Goal: Task Accomplishment & Management: Manage account settings

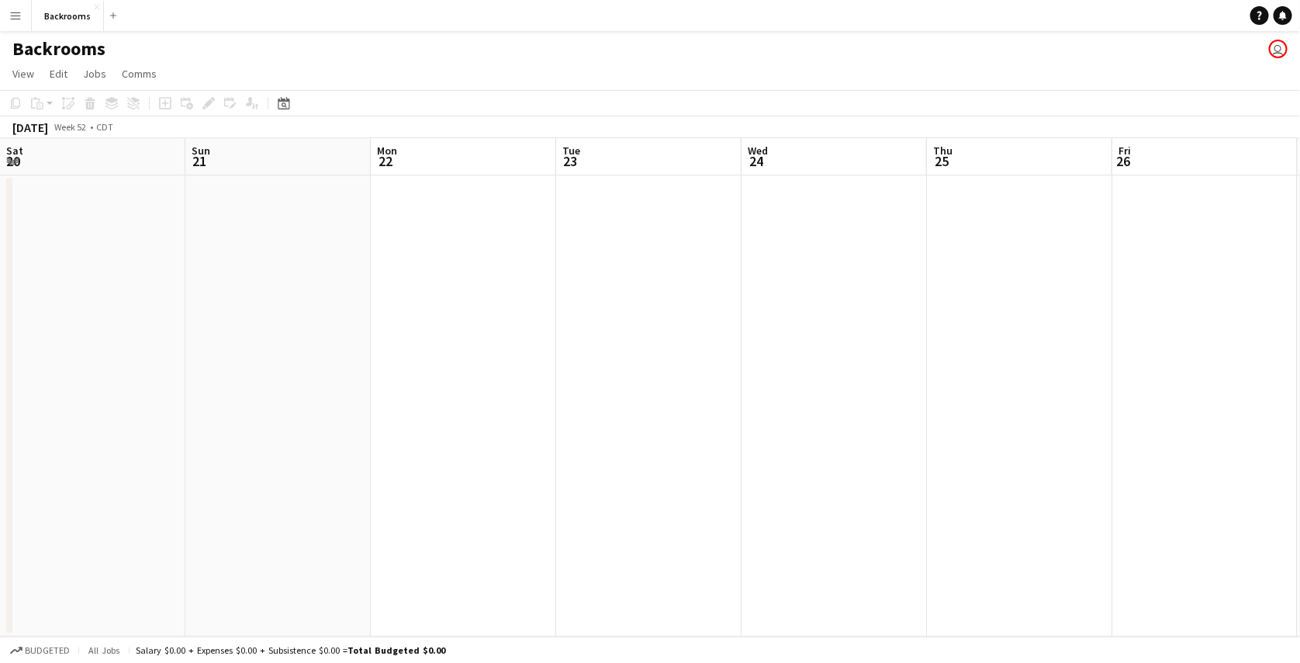
scroll to position [0, 492]
click at [16, 14] on app-icon "Menu" at bounding box center [15, 15] width 12 height 12
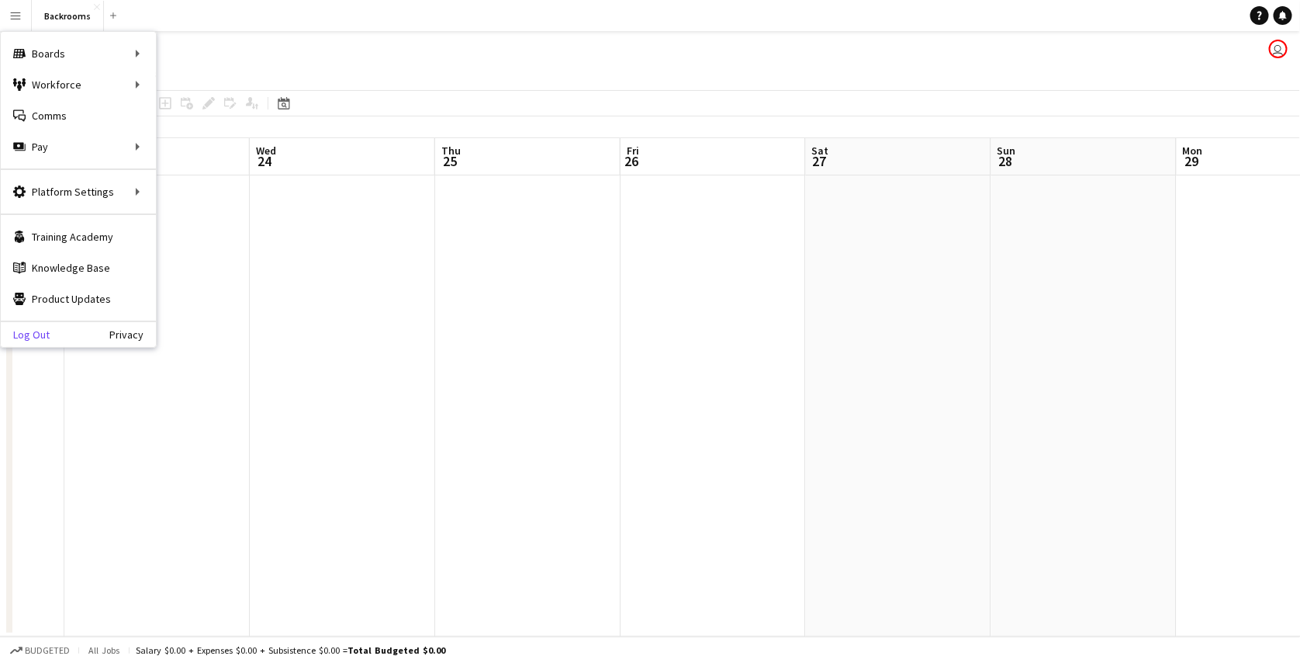
click at [21, 331] on link "Log Out" at bounding box center [25, 334] width 49 height 12
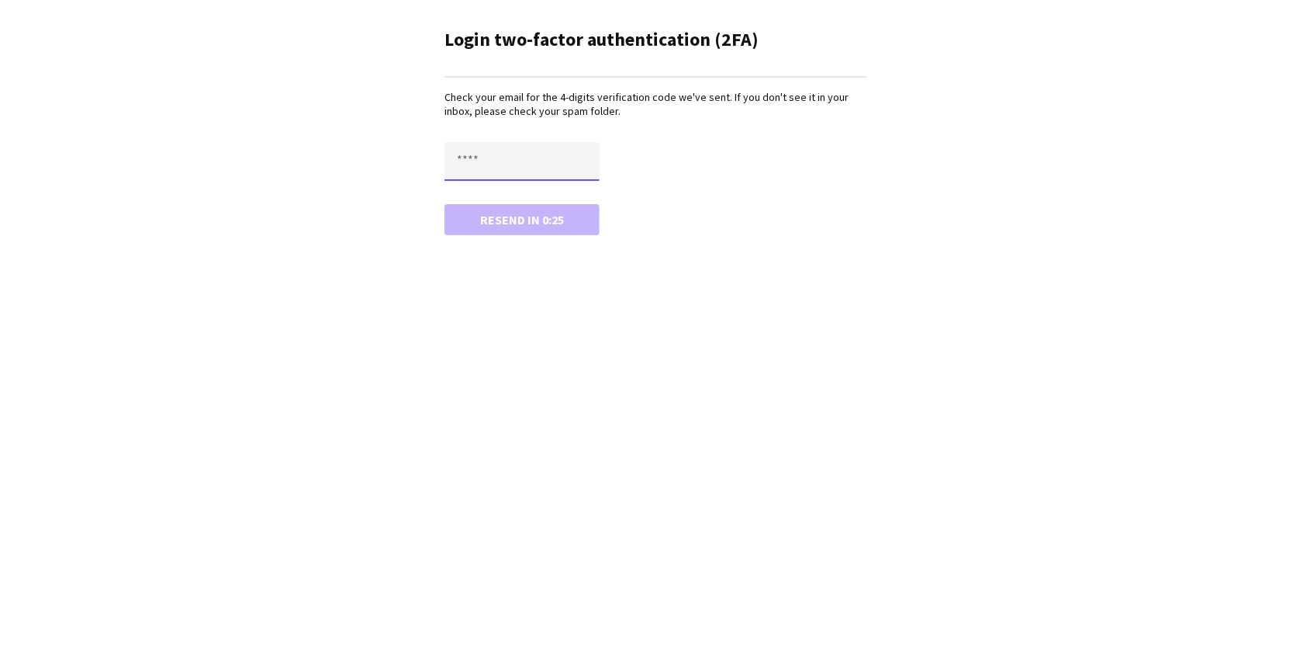
click at [476, 153] on input "text" at bounding box center [522, 161] width 155 height 39
click at [445, 204] on button "Confirm" at bounding box center [522, 219] width 155 height 31
type input "****"
click at [445, 204] on button "Confirm" at bounding box center [522, 219] width 155 height 31
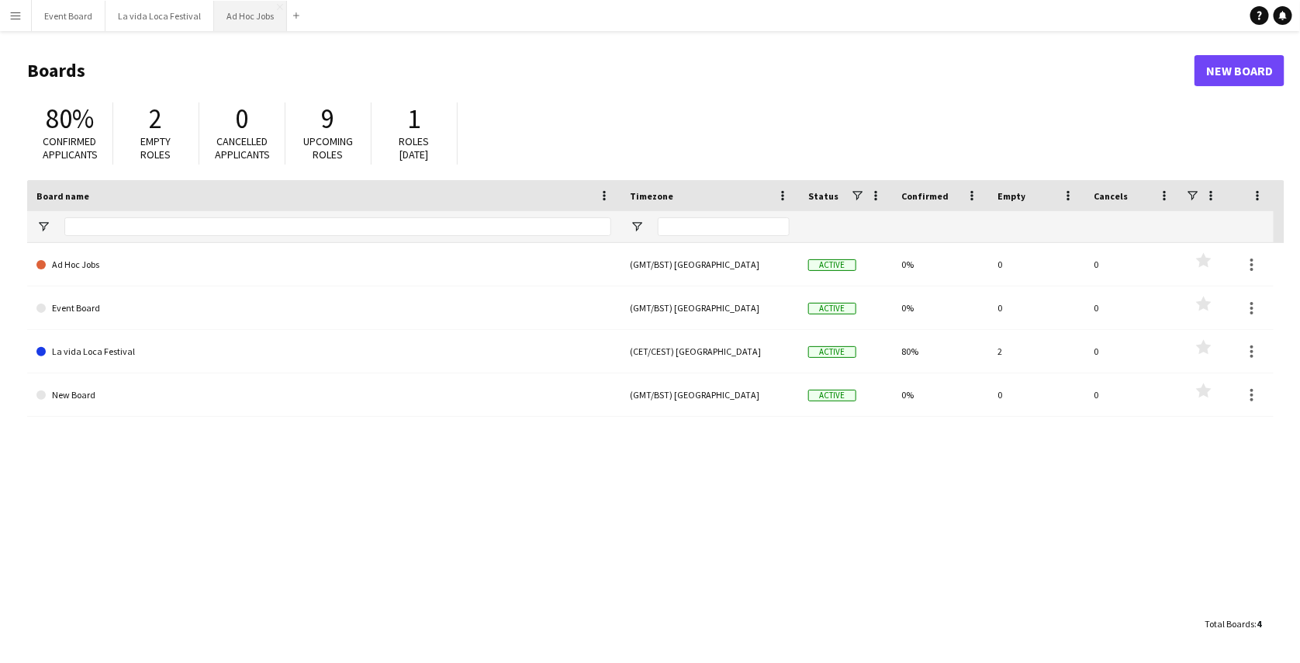
click at [252, 21] on button "Ad Hoc Jobs Close" at bounding box center [250, 16] width 73 height 30
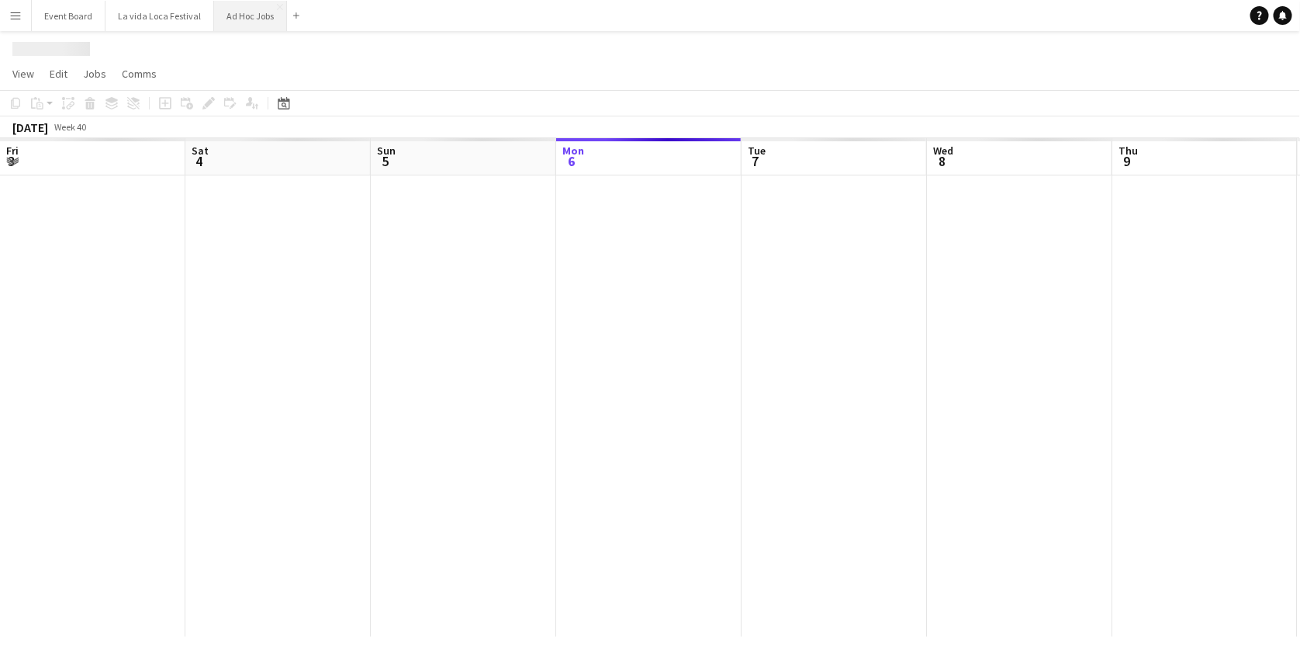
scroll to position [0, 371]
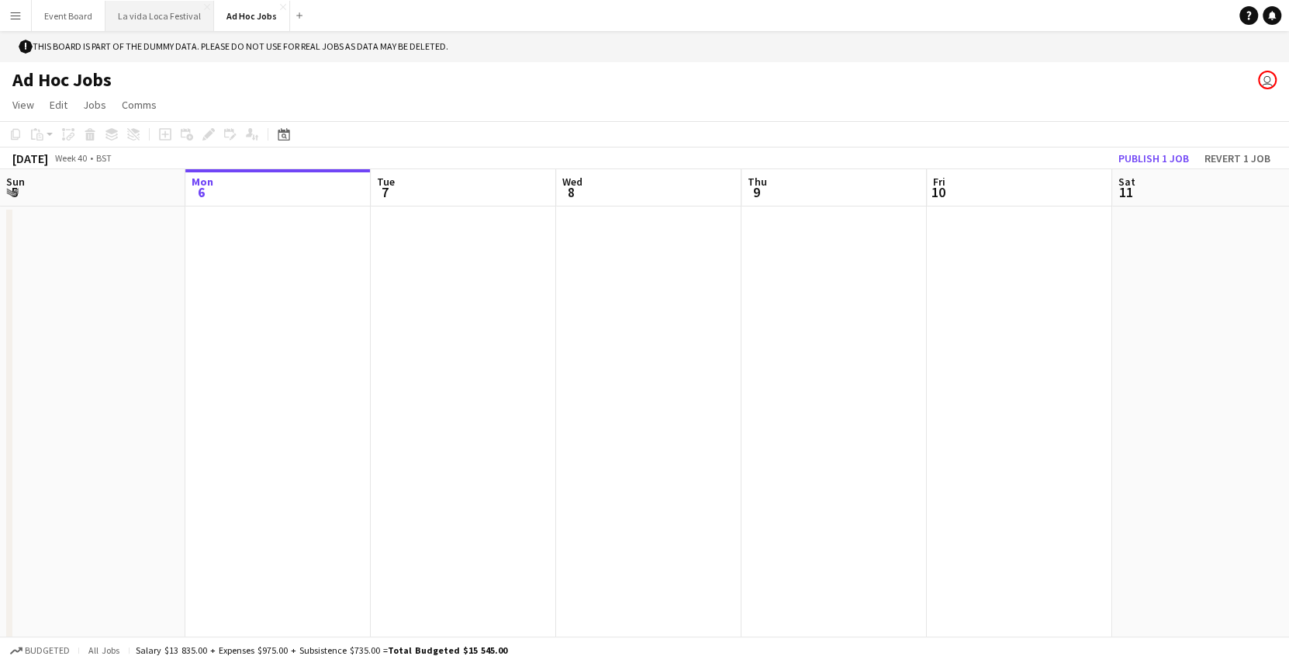
click at [157, 10] on button "La vida Loca Festival Close" at bounding box center [160, 16] width 109 height 30
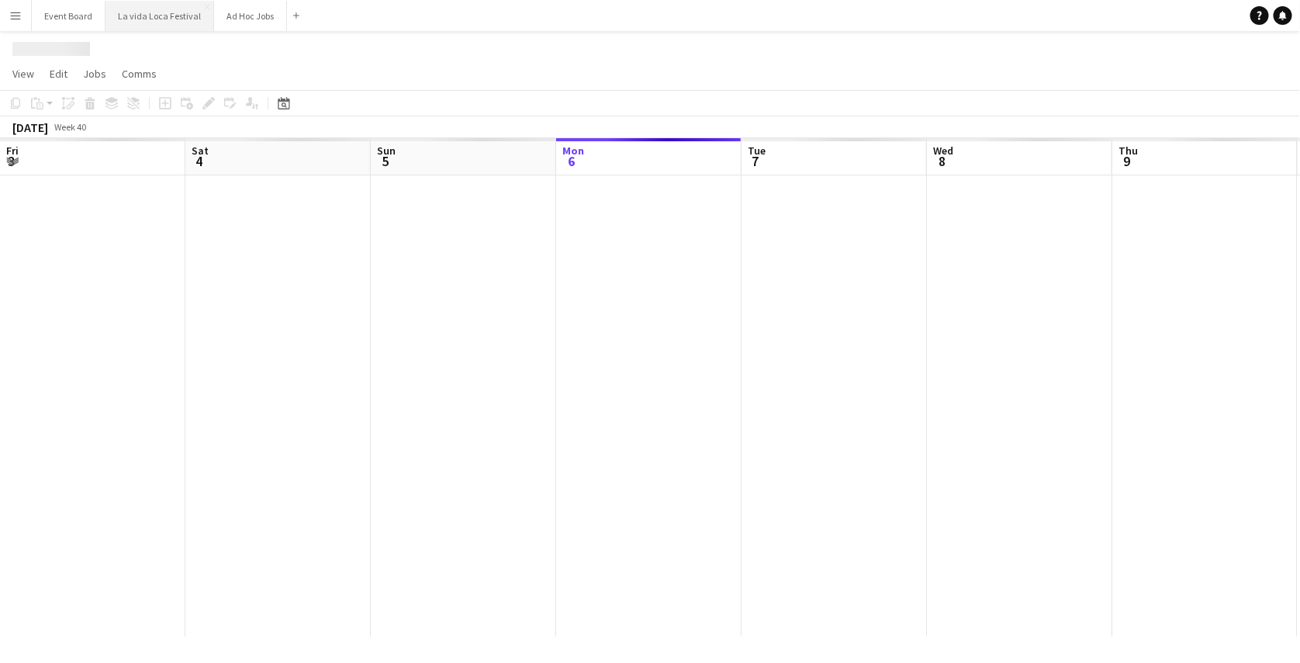
scroll to position [0, 371]
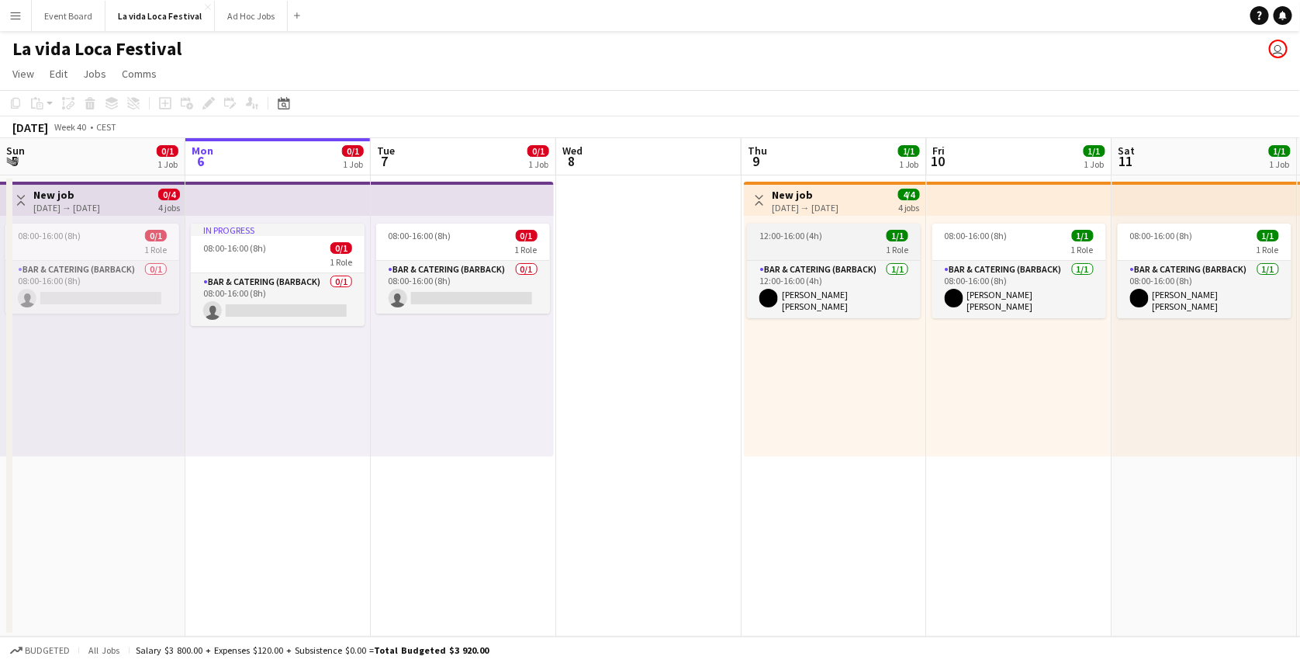
click at [841, 232] on div "12:00-16:00 (4h) 1/1" at bounding box center [834, 236] width 174 height 12
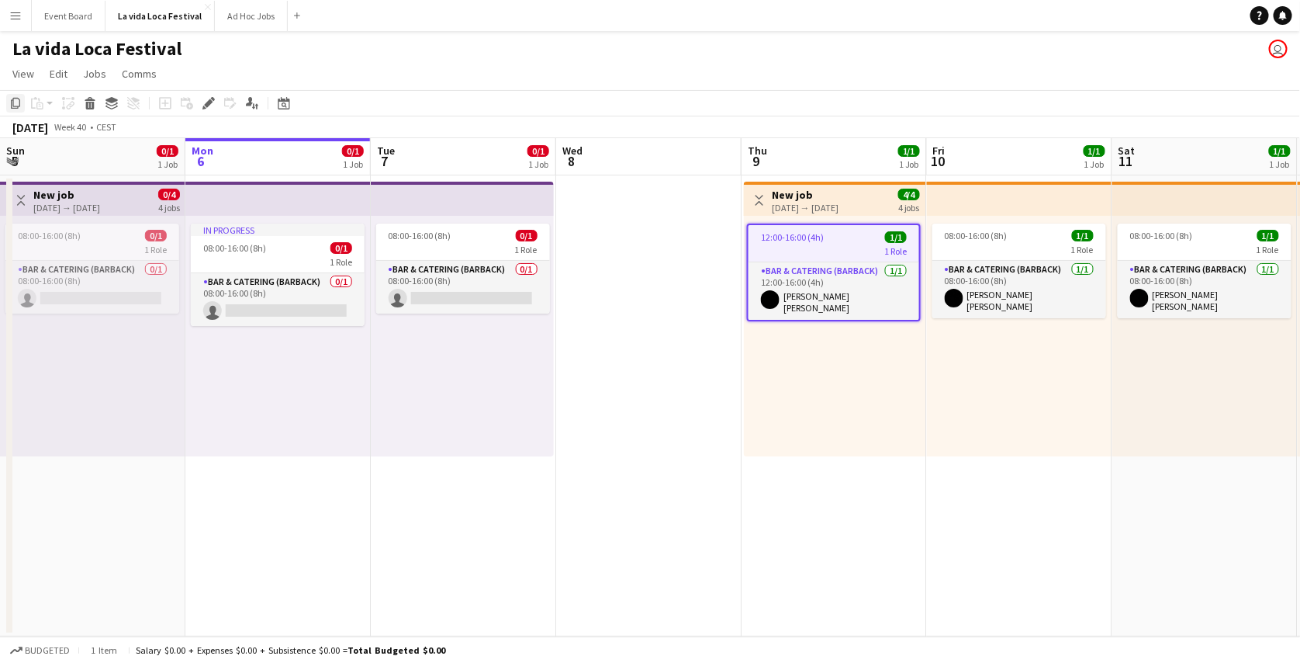
click at [10, 104] on icon "Copy" at bounding box center [15, 103] width 12 height 12
click at [874, 390] on div "12:00-16:00 (4h) 1/1 1 Role Bar & Catering (Barback) 1/1 12:00-16:00 (4h) Mary …" at bounding box center [835, 336] width 182 height 241
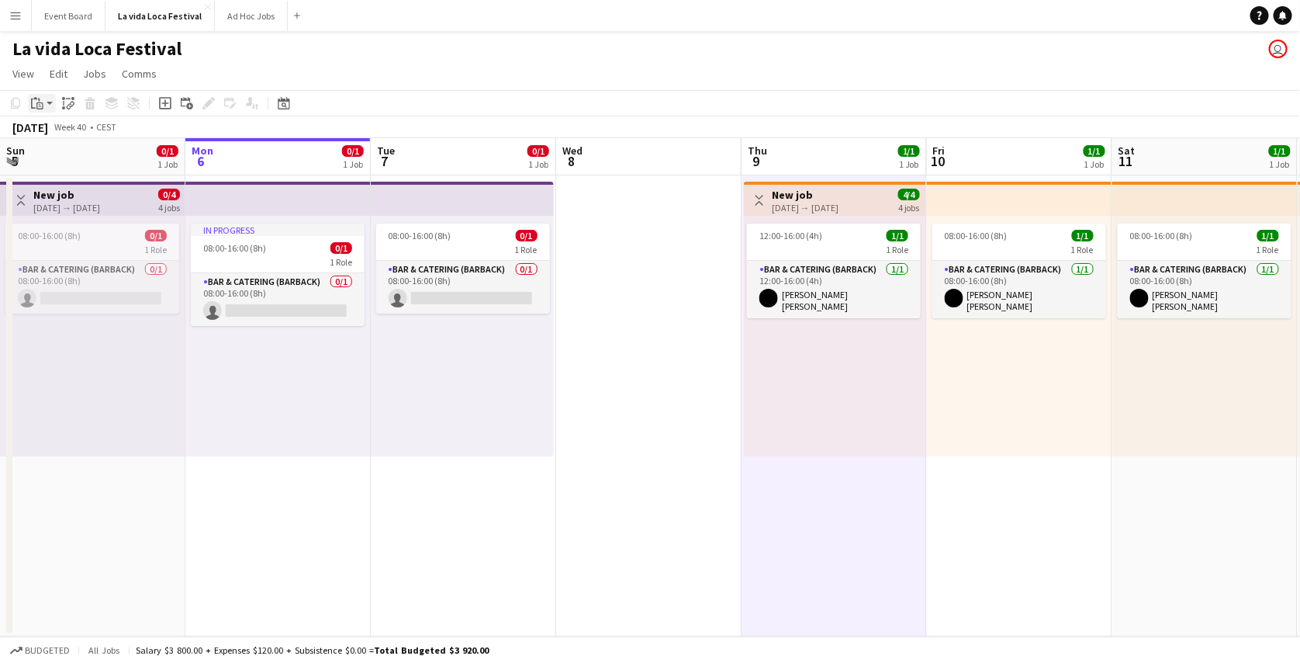
click at [47, 97] on app-action-btn "Paste" at bounding box center [42, 103] width 28 height 19
click at [67, 156] on link "Paste with crew Ctrl+Shift+V" at bounding box center [114, 159] width 146 height 14
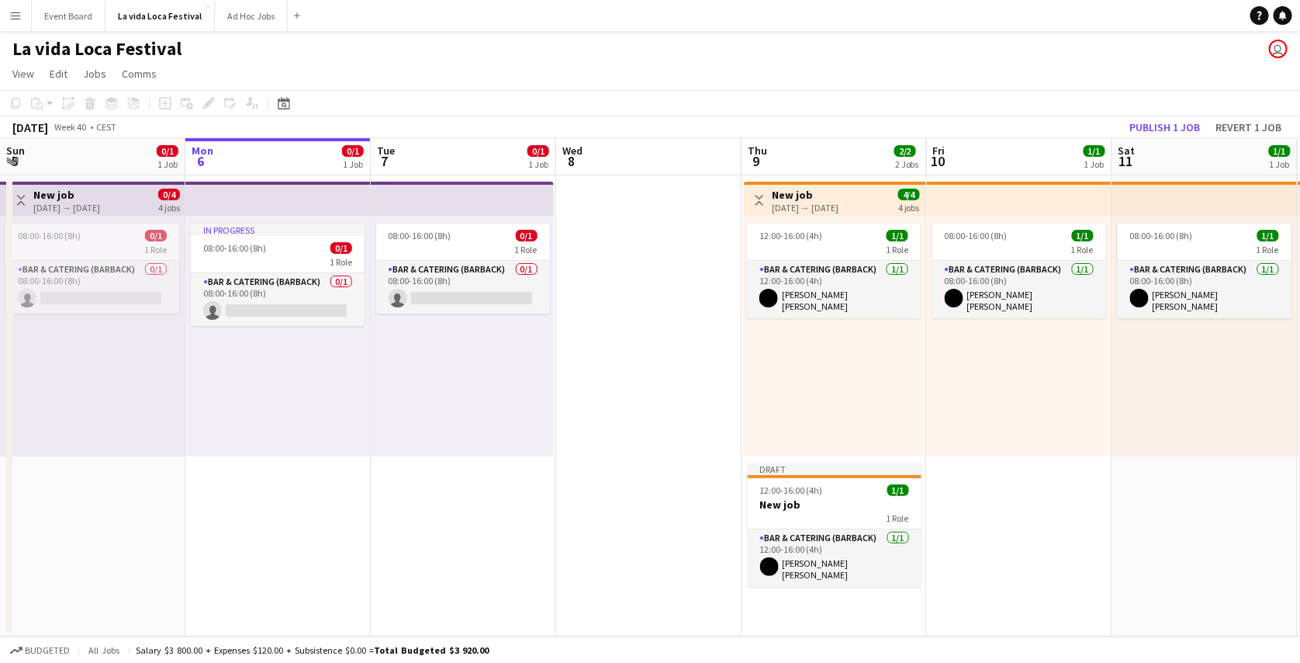
click at [829, 338] on div "12:00-16:00 (4h) 1/1 1 Role Bar & Catering (Barback) 1/1 12:00-16:00 (4h) Mary …" at bounding box center [835, 336] width 182 height 241
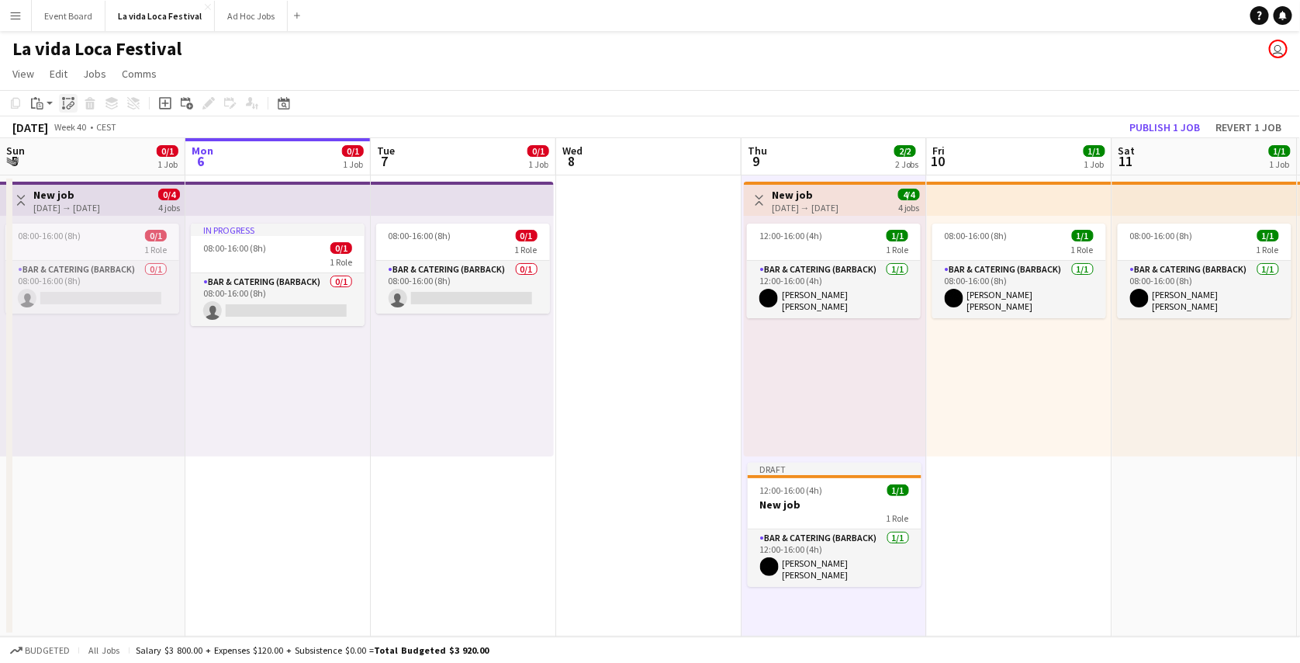
click at [64, 100] on icon "Paste linked Job" at bounding box center [68, 103] width 12 height 12
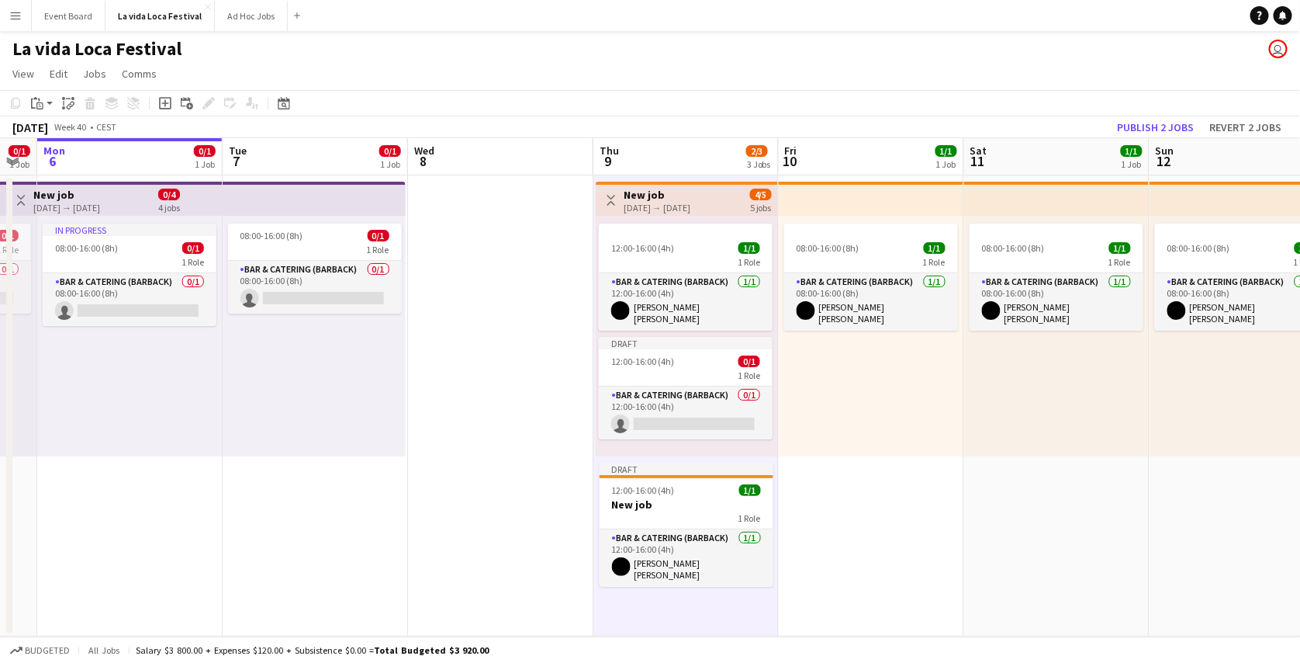
scroll to position [0, 520]
click at [1138, 130] on button "Publish 2 jobs" at bounding box center [1155, 127] width 89 height 20
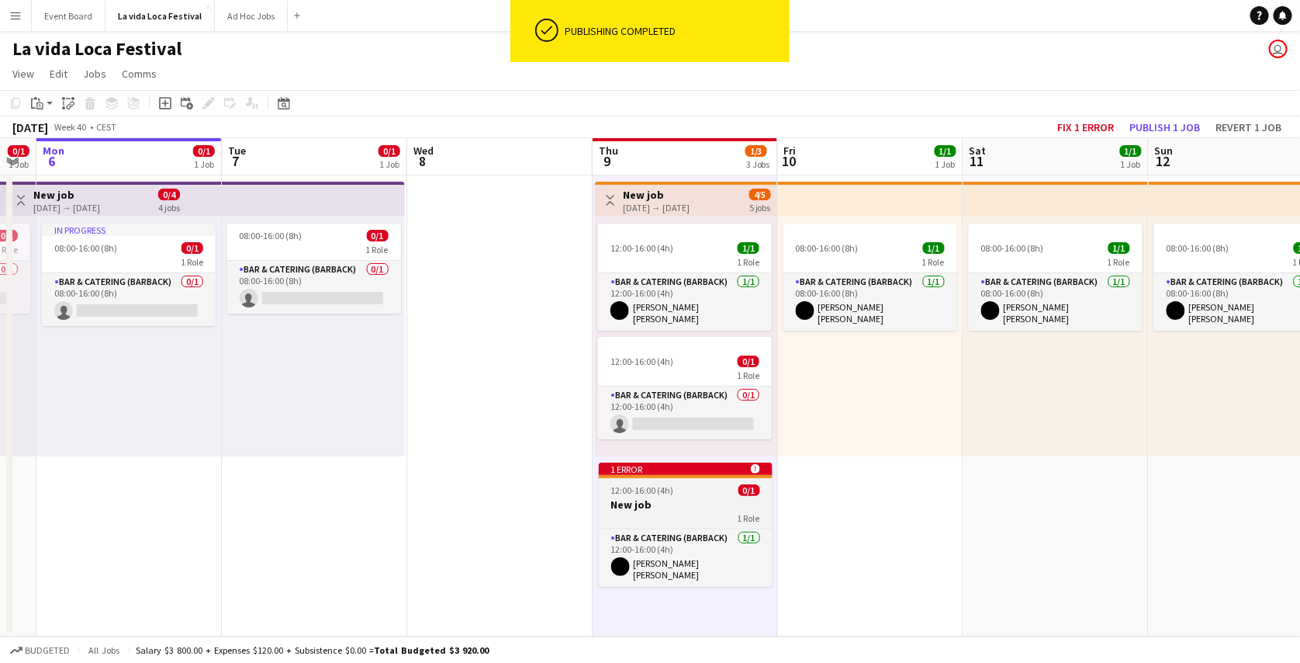
click at [690, 494] on div "12:00-16:00 (4h) 0/1" at bounding box center [686, 490] width 174 height 12
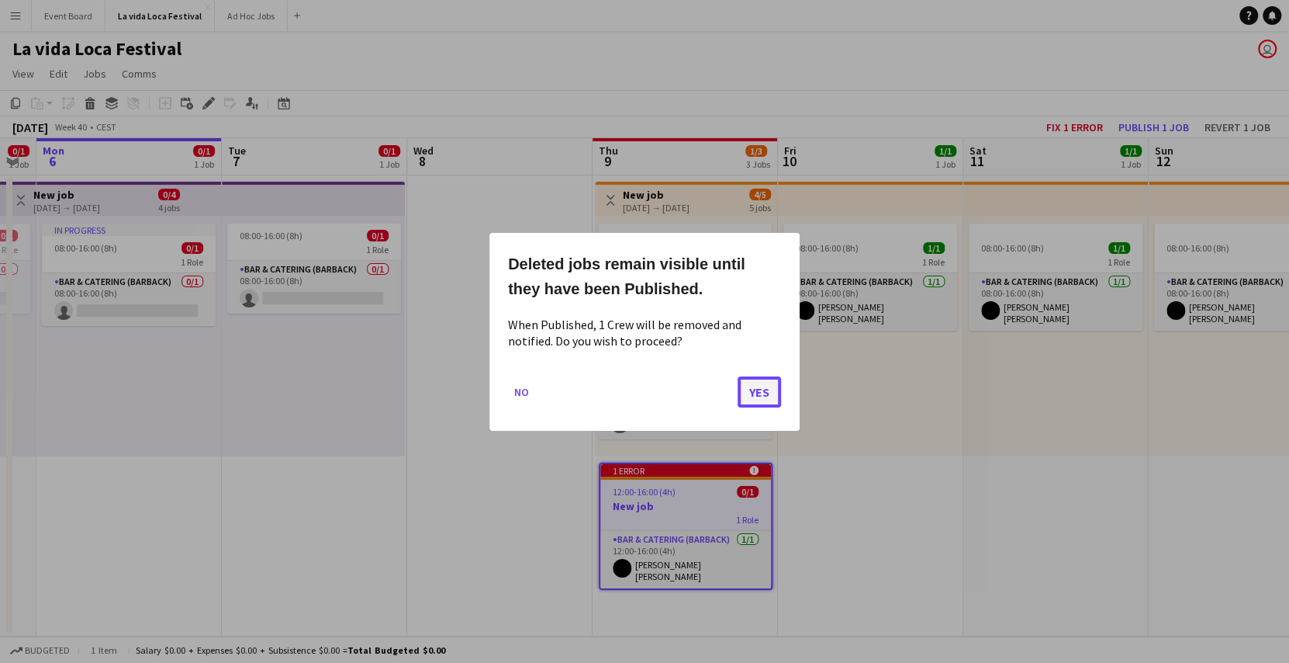
click at [756, 384] on button "Yes" at bounding box center [759, 390] width 43 height 31
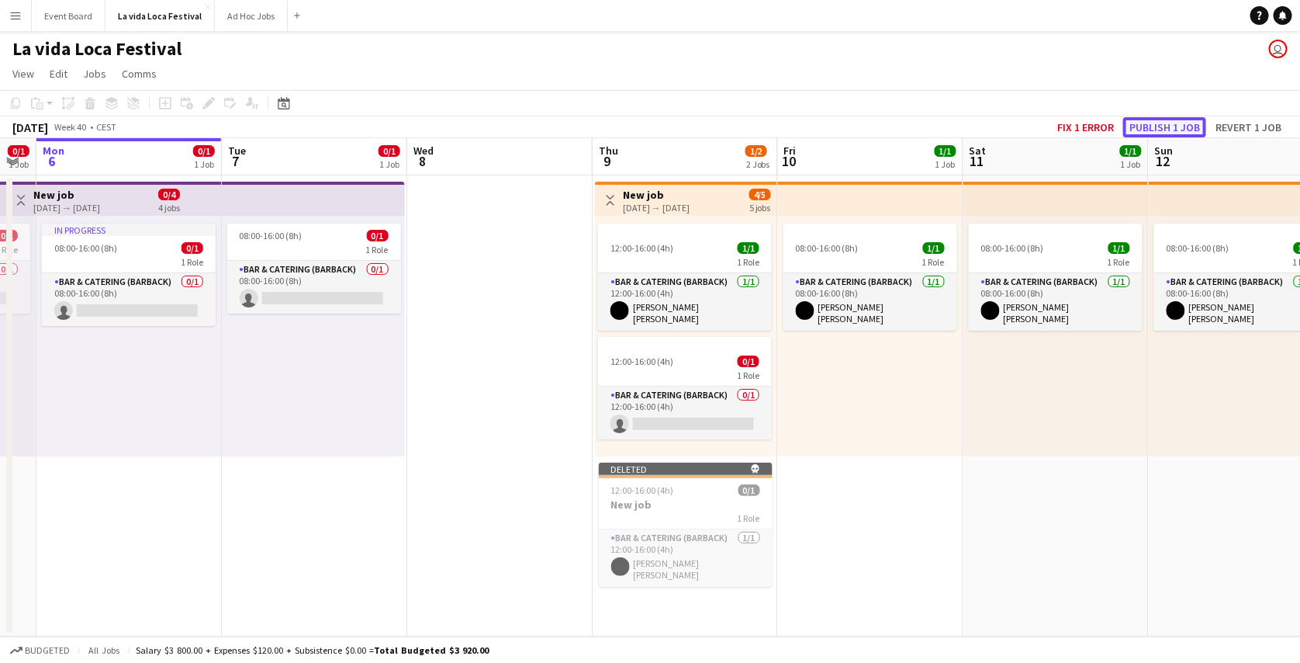
click at [1164, 126] on button "Publish 1 job" at bounding box center [1164, 127] width 83 height 20
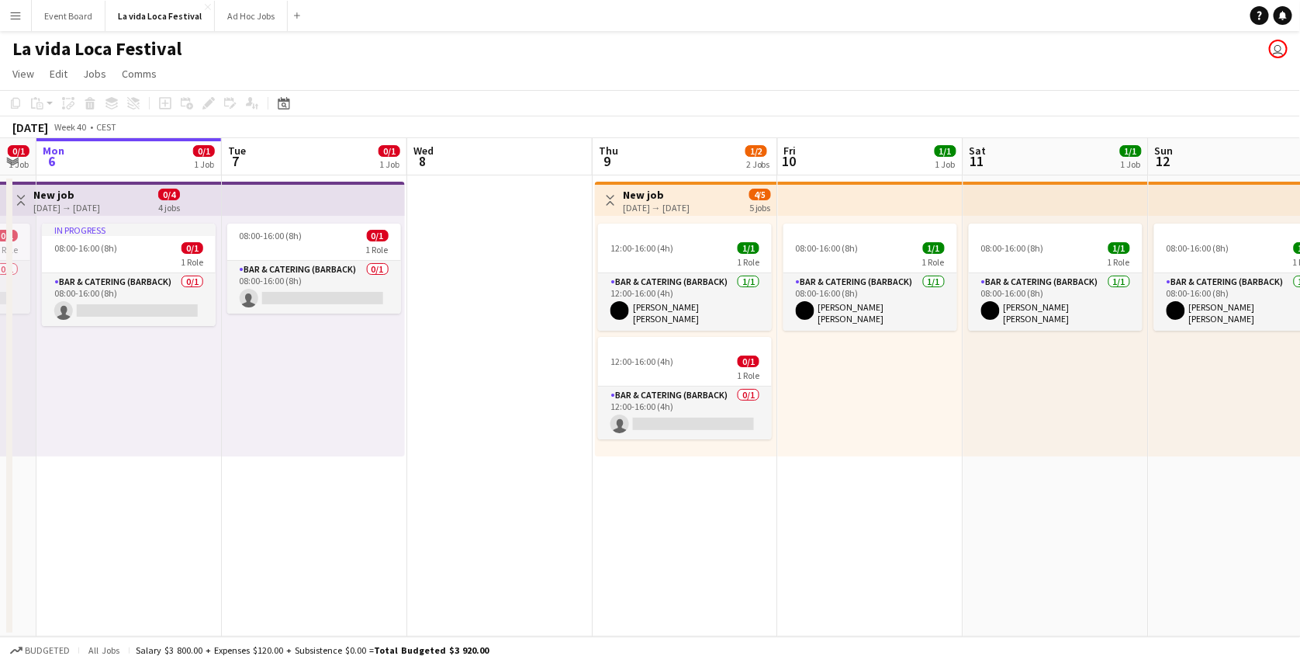
click at [12, 18] on app-icon "Menu" at bounding box center [15, 15] width 12 height 12
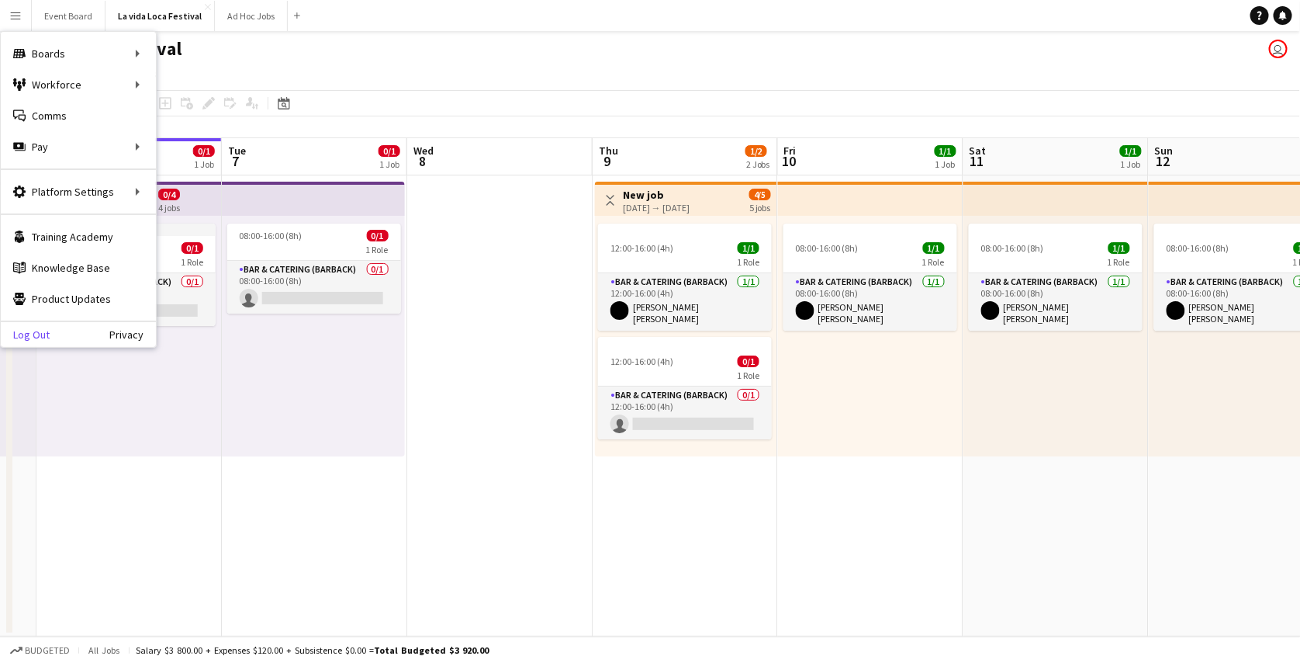
click at [34, 330] on link "Log Out" at bounding box center [25, 334] width 49 height 12
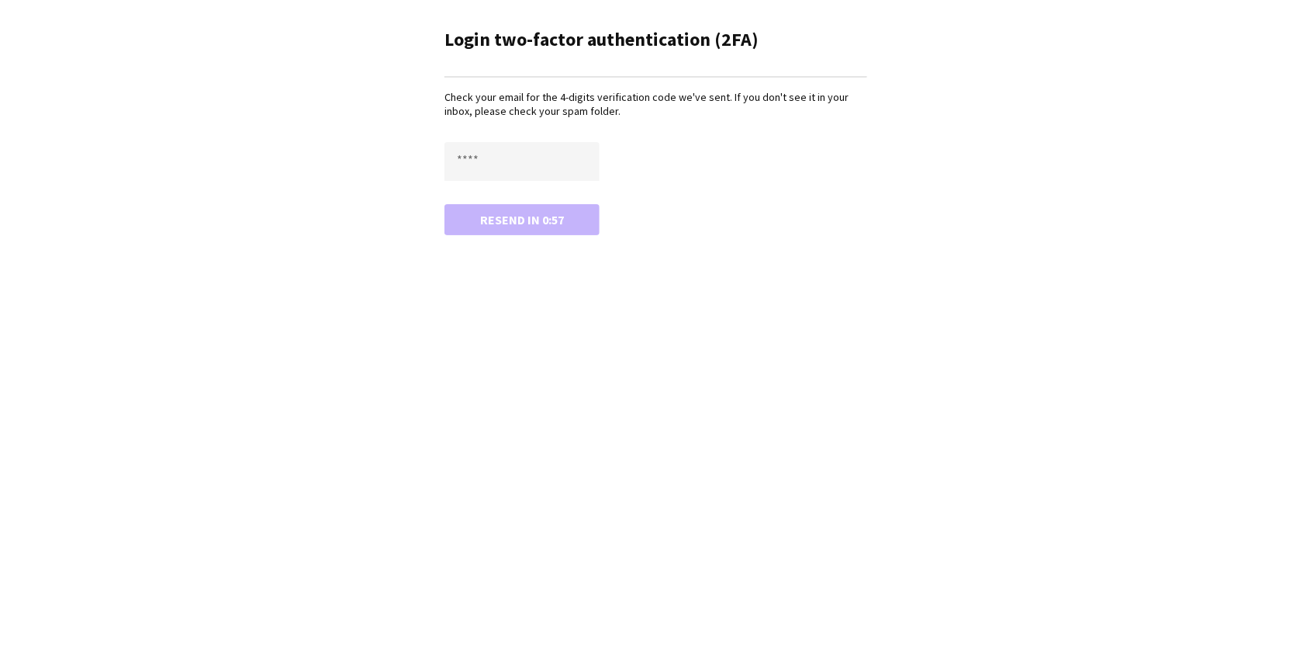
click at [155, 189] on app-mfa-verify "Login two-factor authentication (2FA) Check your email for the 4-digits verific…" at bounding box center [650, 129] width 1300 height 258
click at [550, 161] on input "text" at bounding box center [522, 161] width 155 height 39
paste input "****"
type input "****"
click at [445, 204] on button "Confirm" at bounding box center [522, 219] width 155 height 31
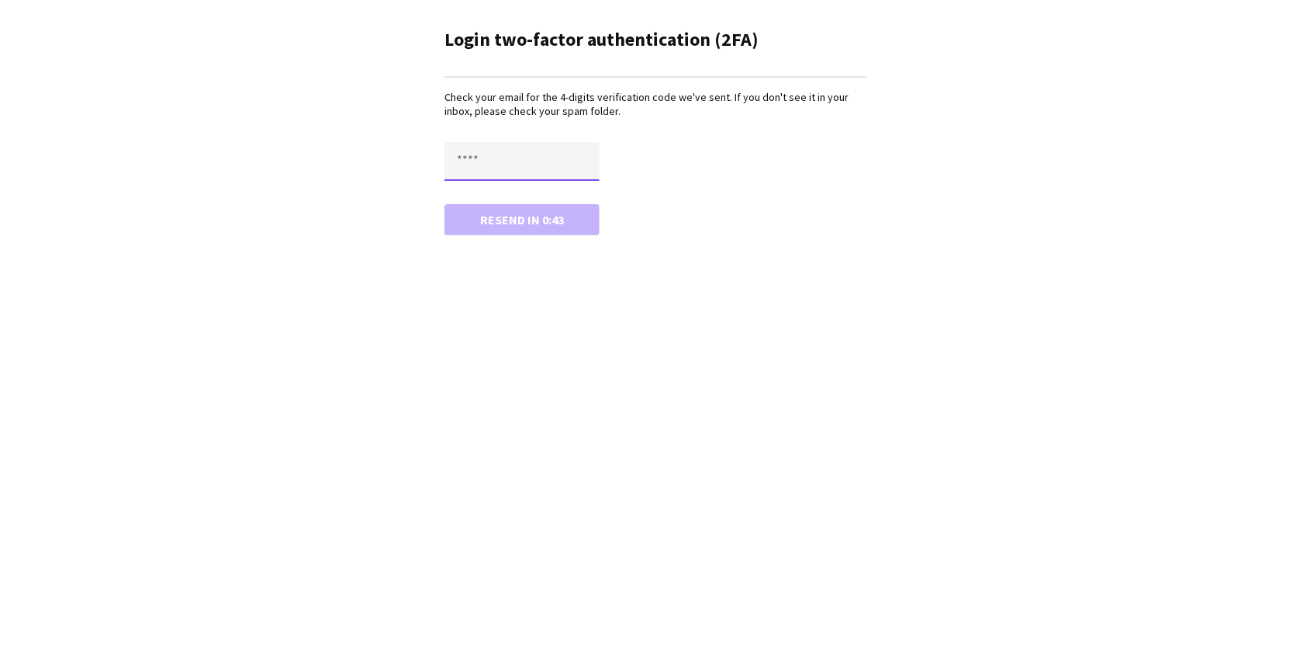
click at [542, 162] on input "text" at bounding box center [522, 161] width 155 height 39
paste input "****"
click at [445, 204] on button "Confirm" at bounding box center [522, 219] width 155 height 31
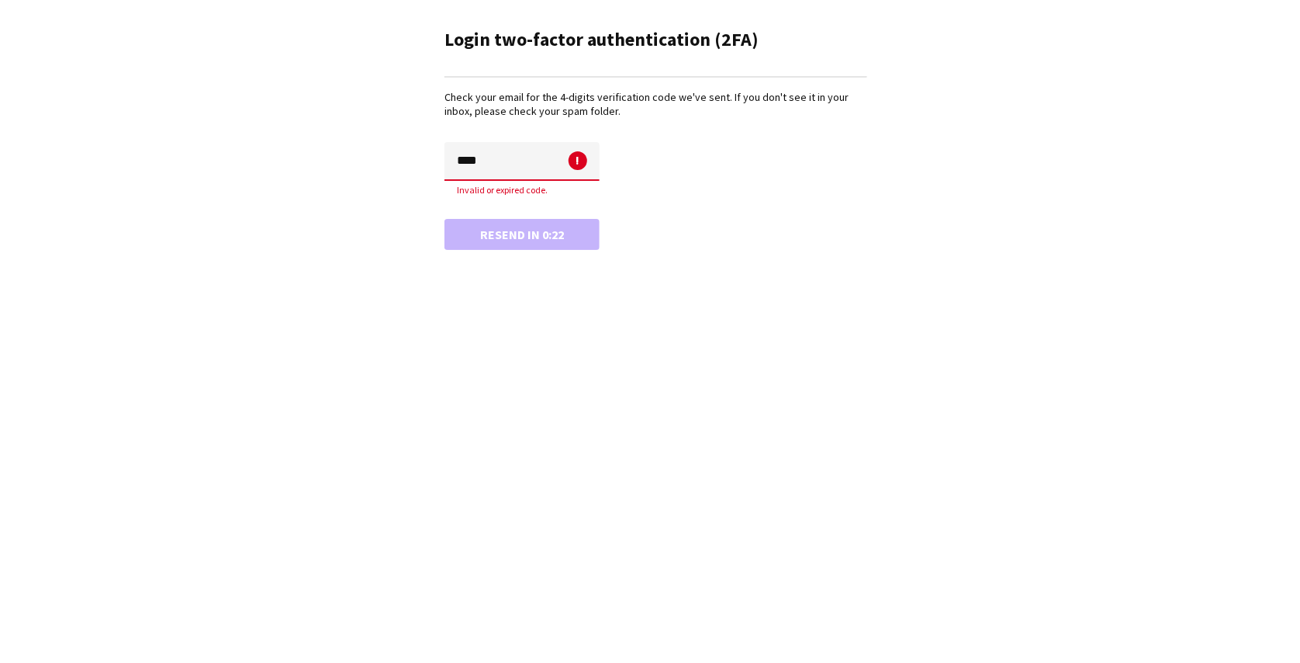
click at [517, 176] on input "****" at bounding box center [522, 161] width 155 height 39
paste input "text"
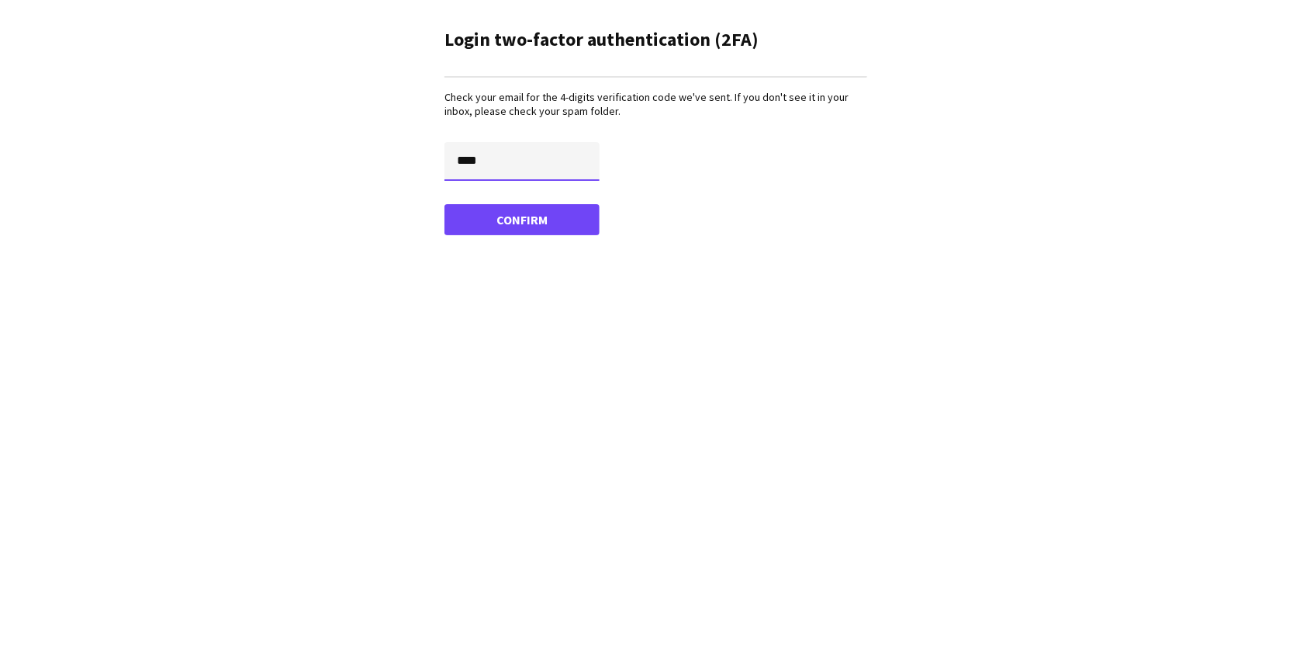
type input "****"
click at [445, 204] on button "Confirm" at bounding box center [522, 219] width 155 height 31
click at [521, 151] on input "text" at bounding box center [522, 161] width 155 height 39
paste input "****"
type input "****"
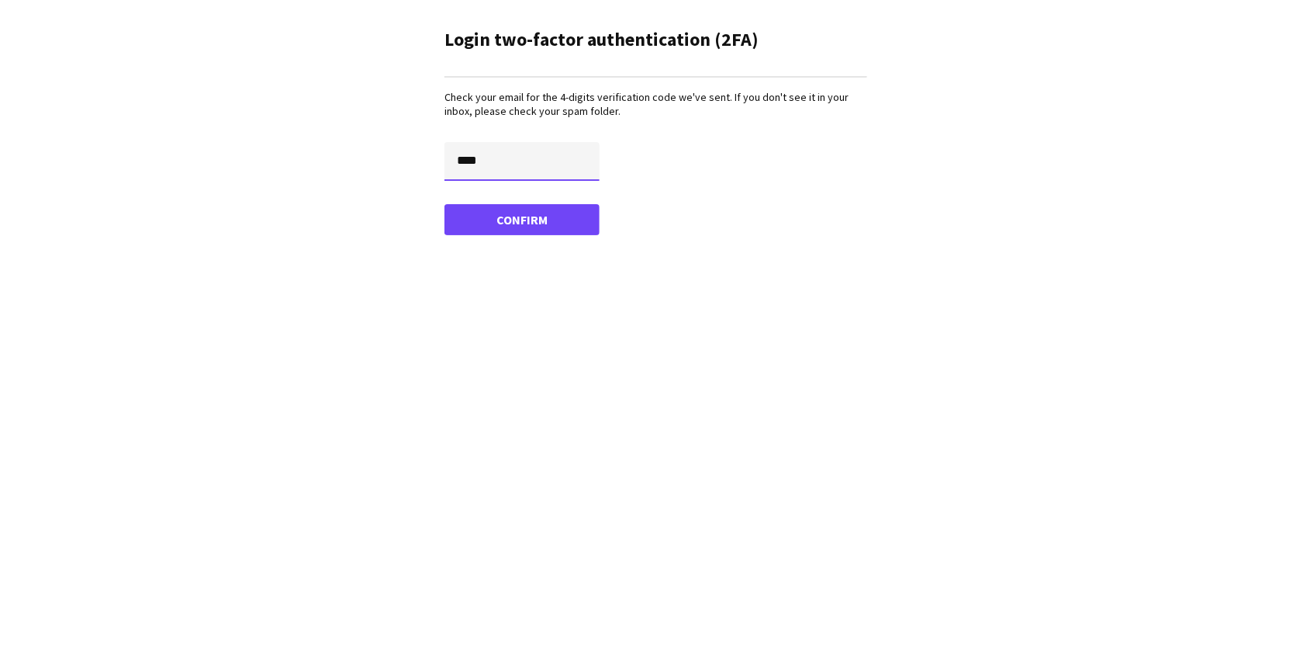
click at [445, 204] on button "Confirm" at bounding box center [522, 219] width 155 height 31
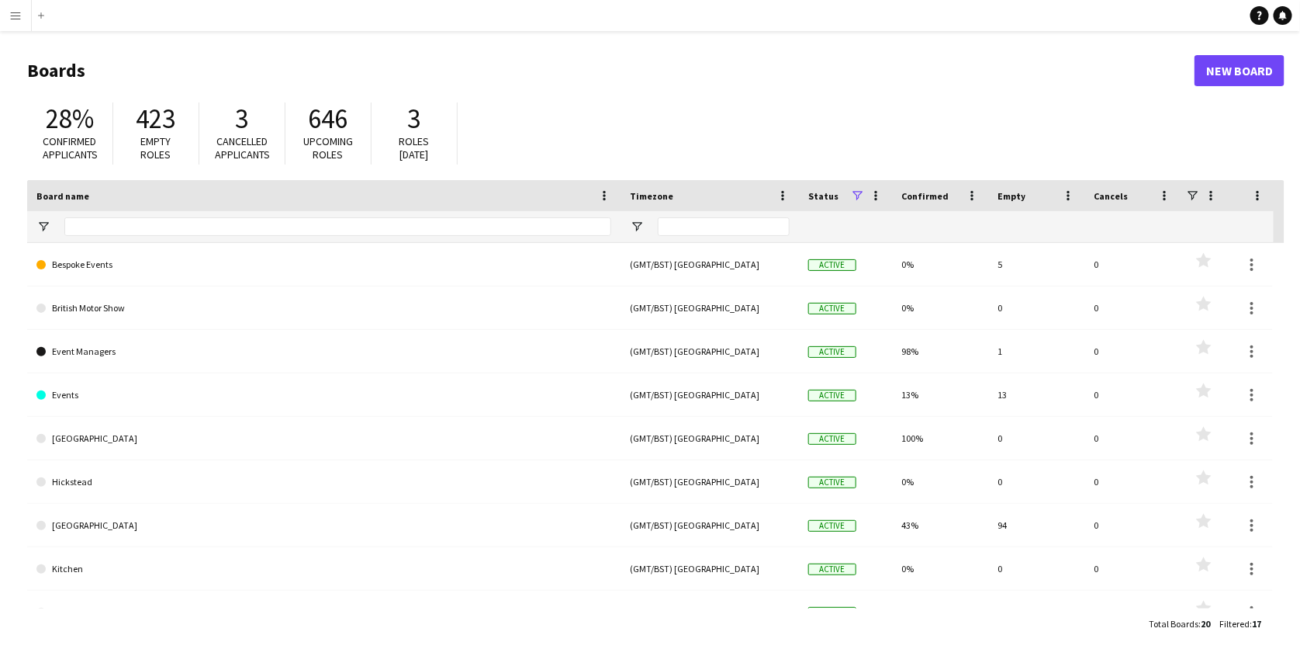
click at [16, 19] on app-icon "Menu" at bounding box center [15, 15] width 12 height 12
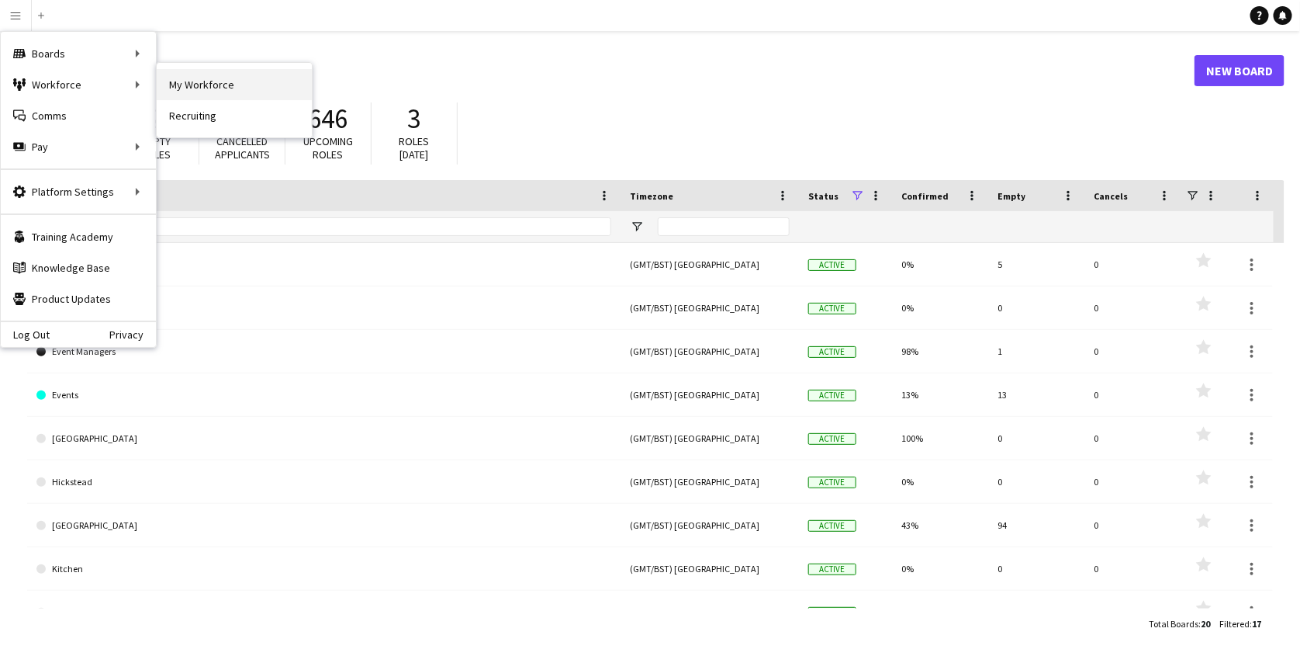
click at [183, 88] on link "My Workforce" at bounding box center [234, 84] width 155 height 31
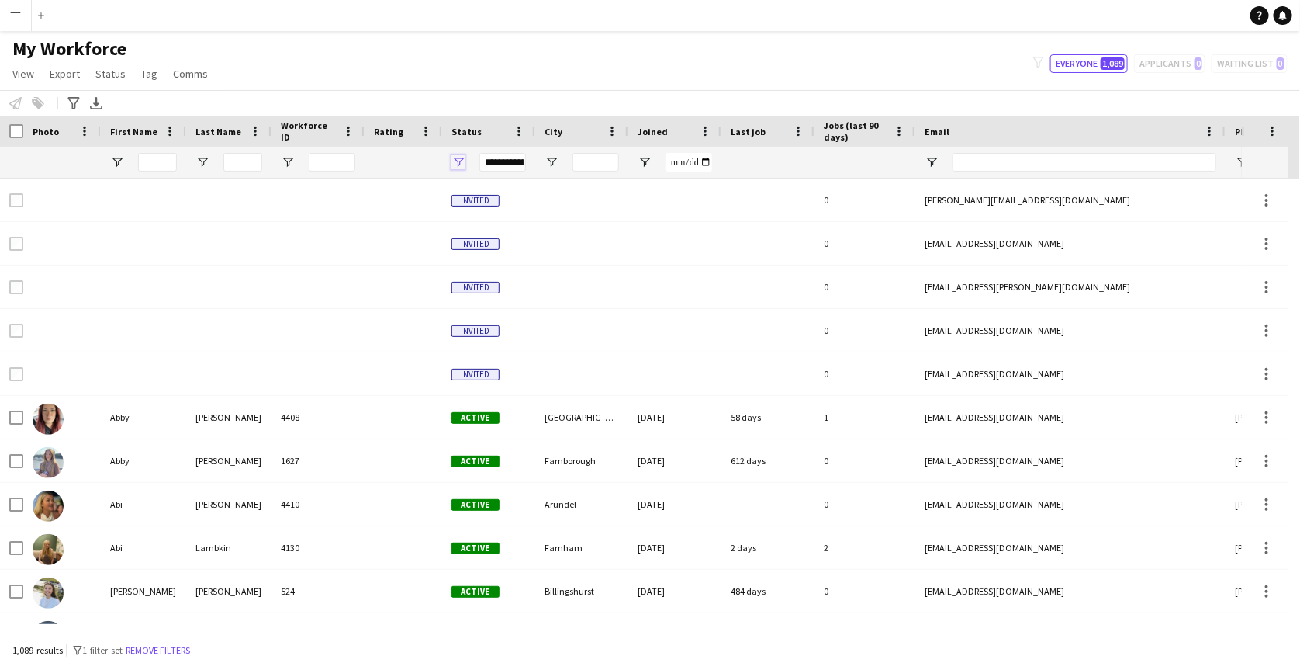
click at [458, 156] on span "Open Filter Menu" at bounding box center [459, 162] width 14 height 14
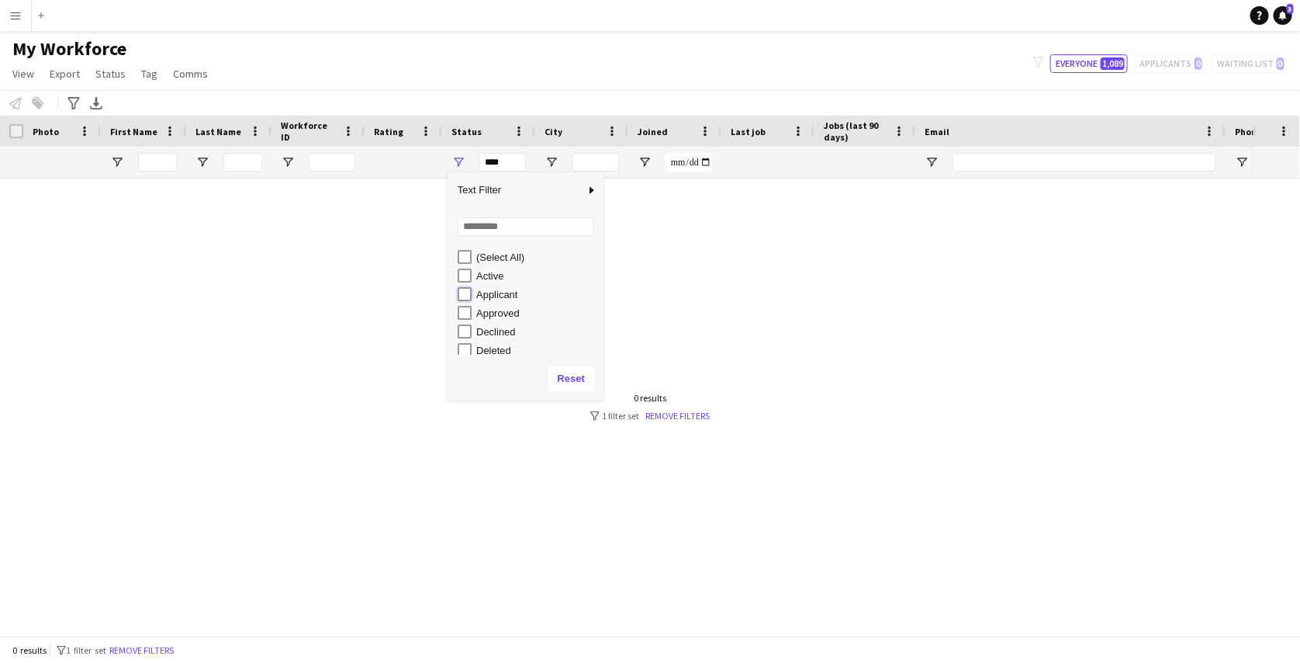
type input "**********"
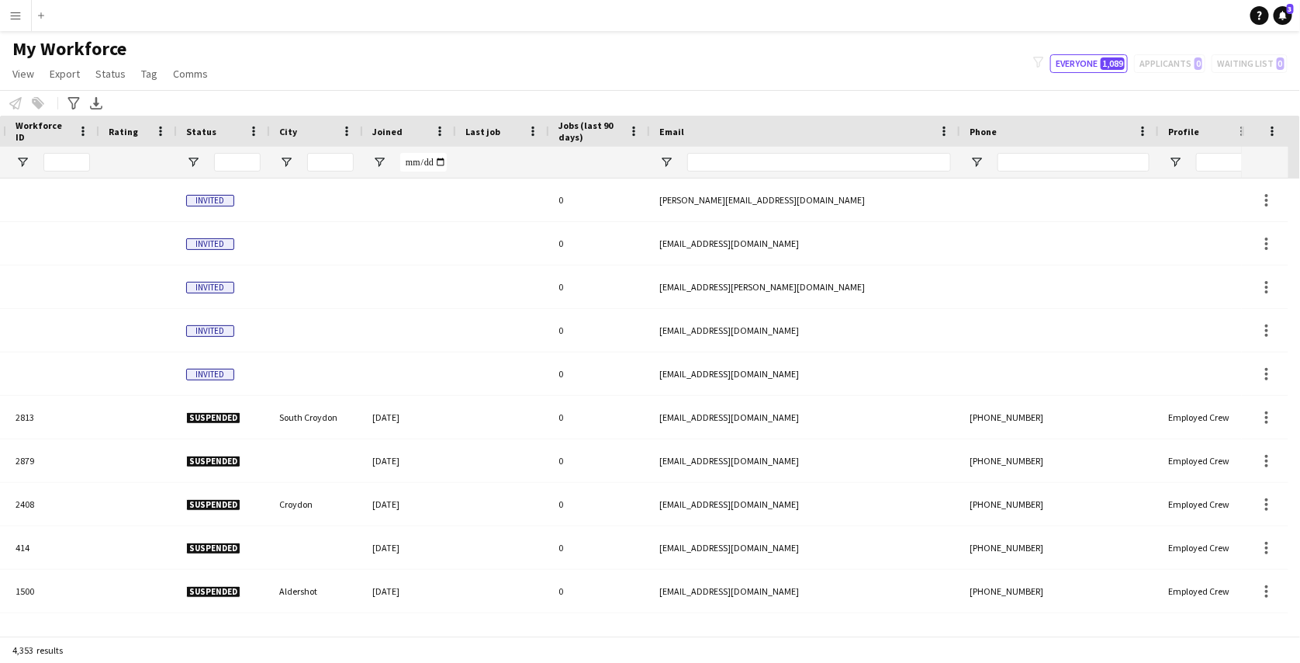
click at [829, 63] on div "My Workforce View Views Default view mena New Starter New view Update view Dele…" at bounding box center [650, 63] width 1300 height 53
click at [8, 16] on button "Menu" at bounding box center [15, 15] width 31 height 31
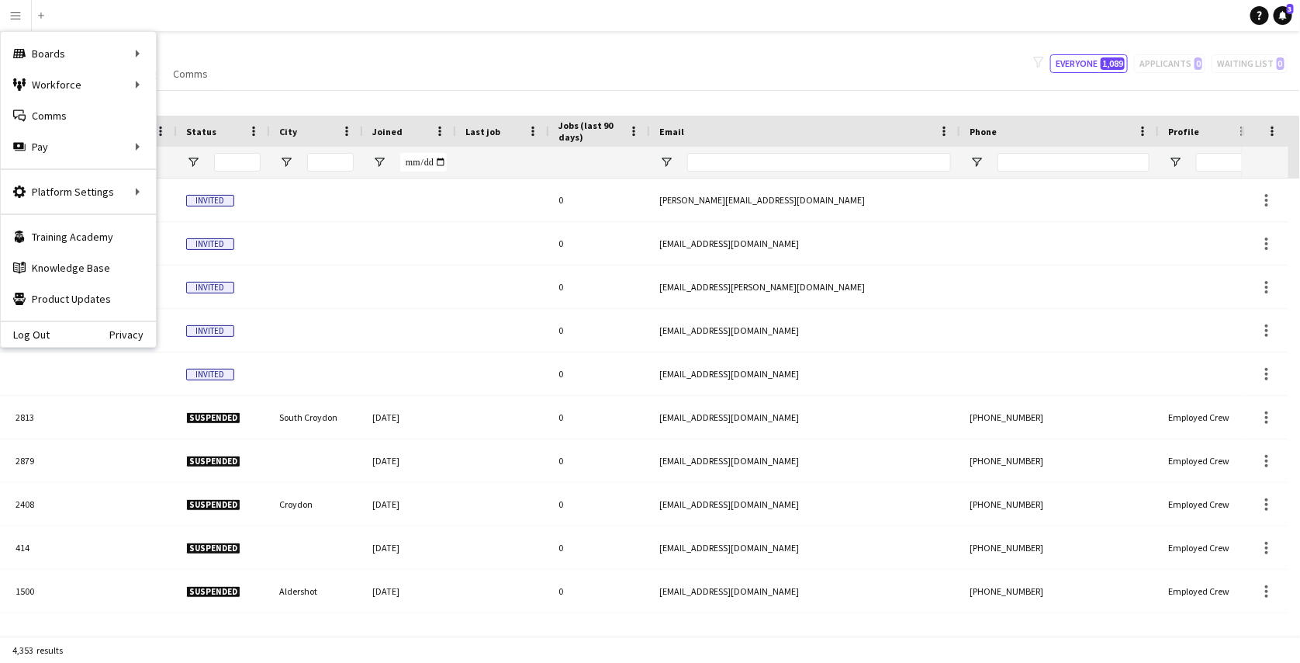
click at [289, 16] on app-navbar "Menu Boards Boards Boards All jobs Status Workforce Workforce My Workforce Recr…" at bounding box center [650, 15] width 1300 height 31
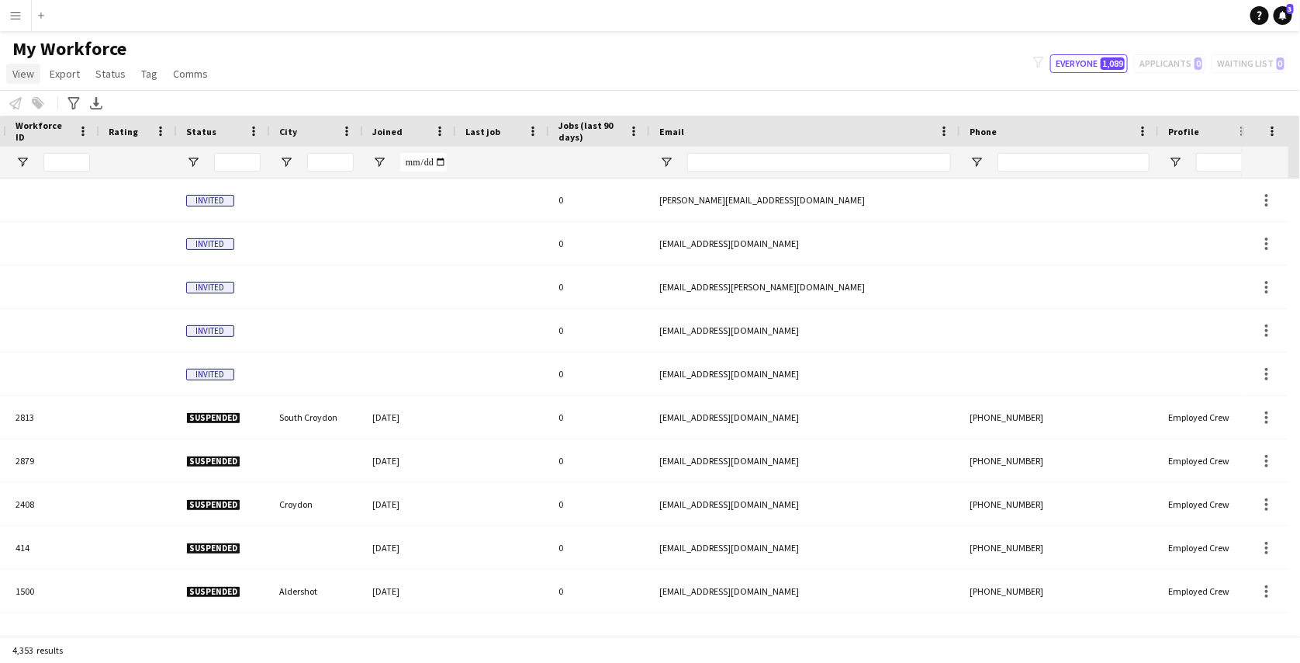
click at [19, 80] on span "View" at bounding box center [23, 74] width 22 height 14
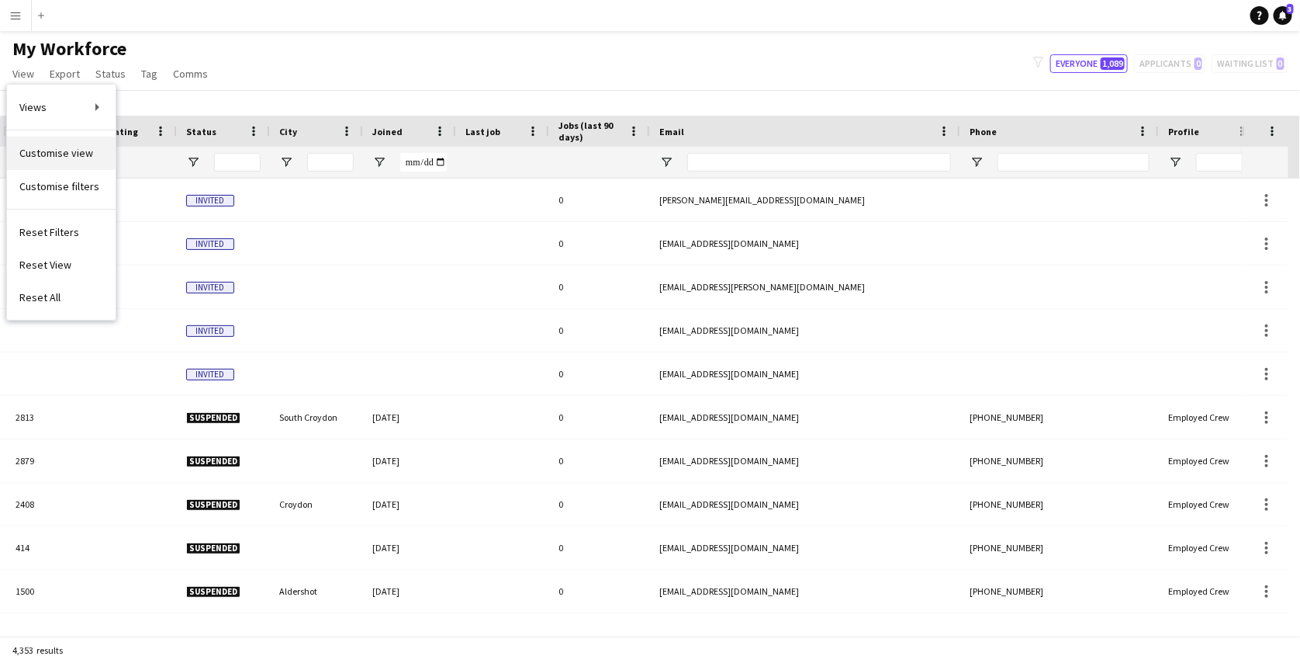
click at [56, 144] on link "Customise view" at bounding box center [61, 153] width 109 height 33
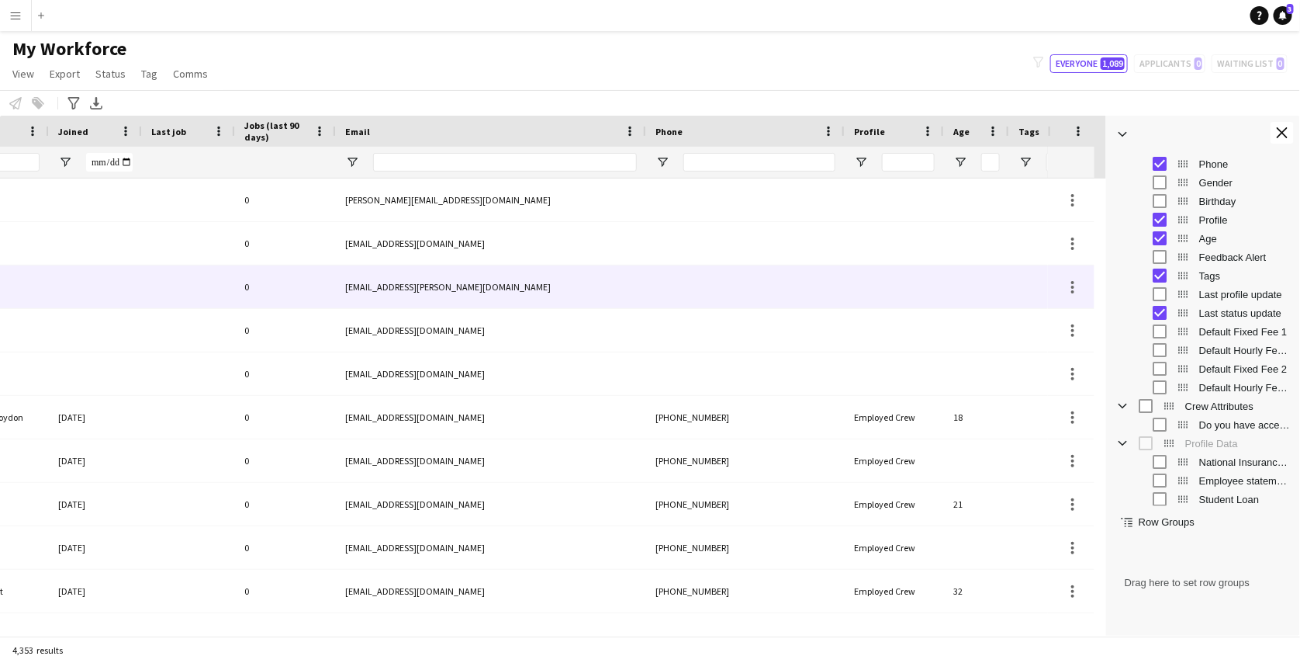
scroll to position [0, 682]
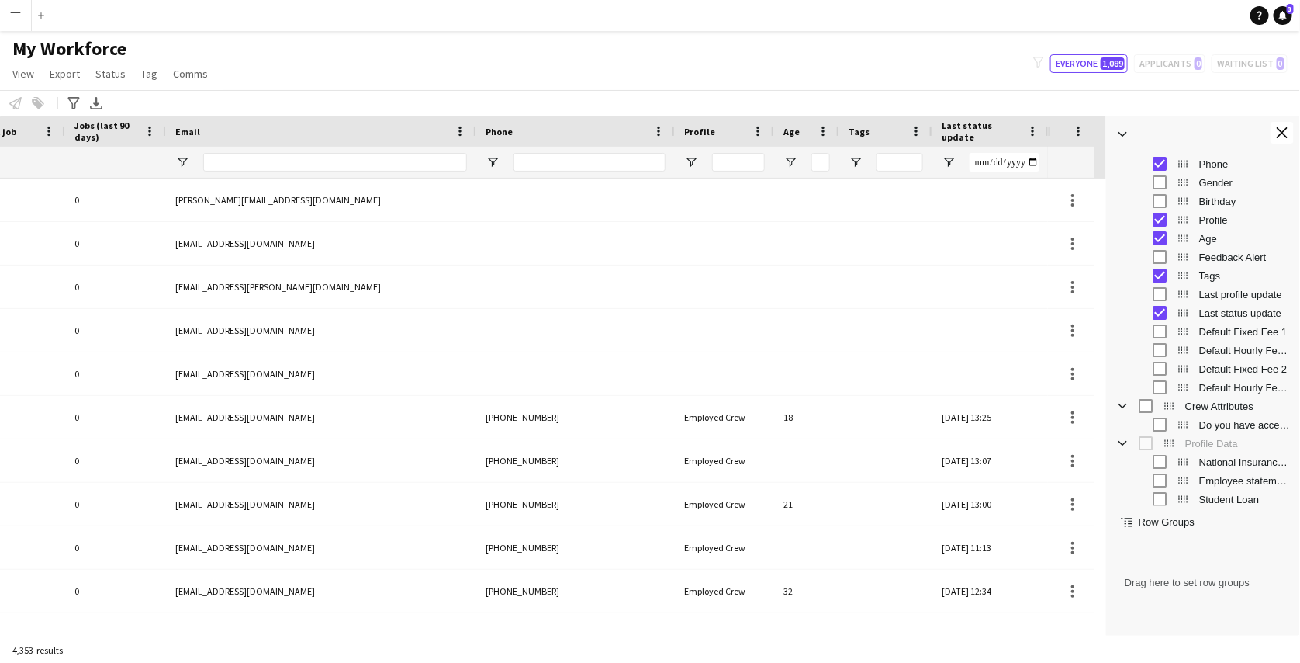
click at [988, 130] on span "Last status update" at bounding box center [981, 130] width 79 height 23
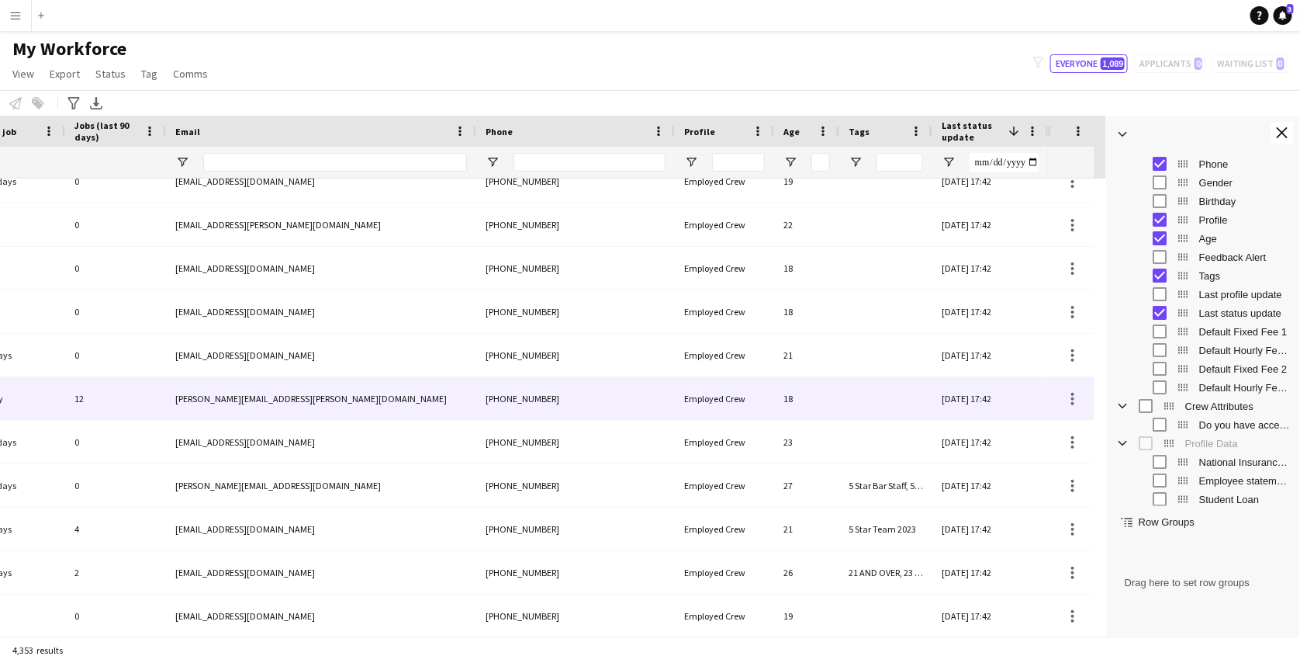
click at [809, 414] on div "18" at bounding box center [806, 398] width 65 height 43
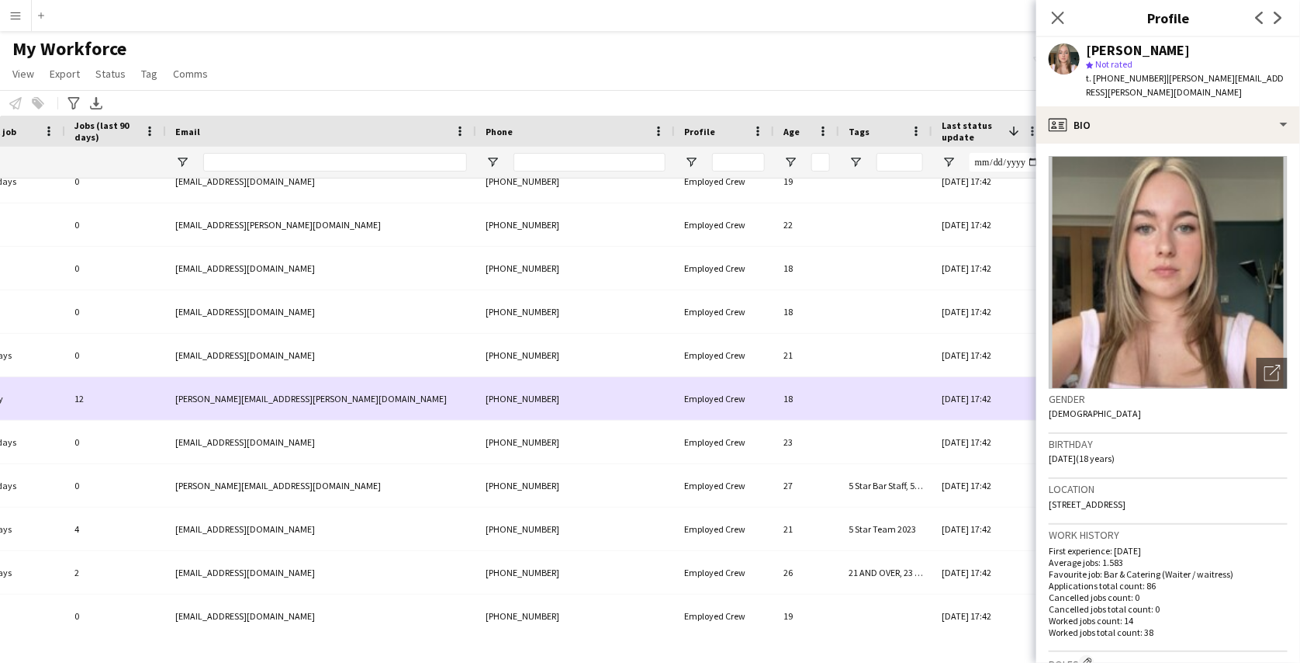
click at [750, 410] on div "Employed Crew" at bounding box center [724, 398] width 99 height 43
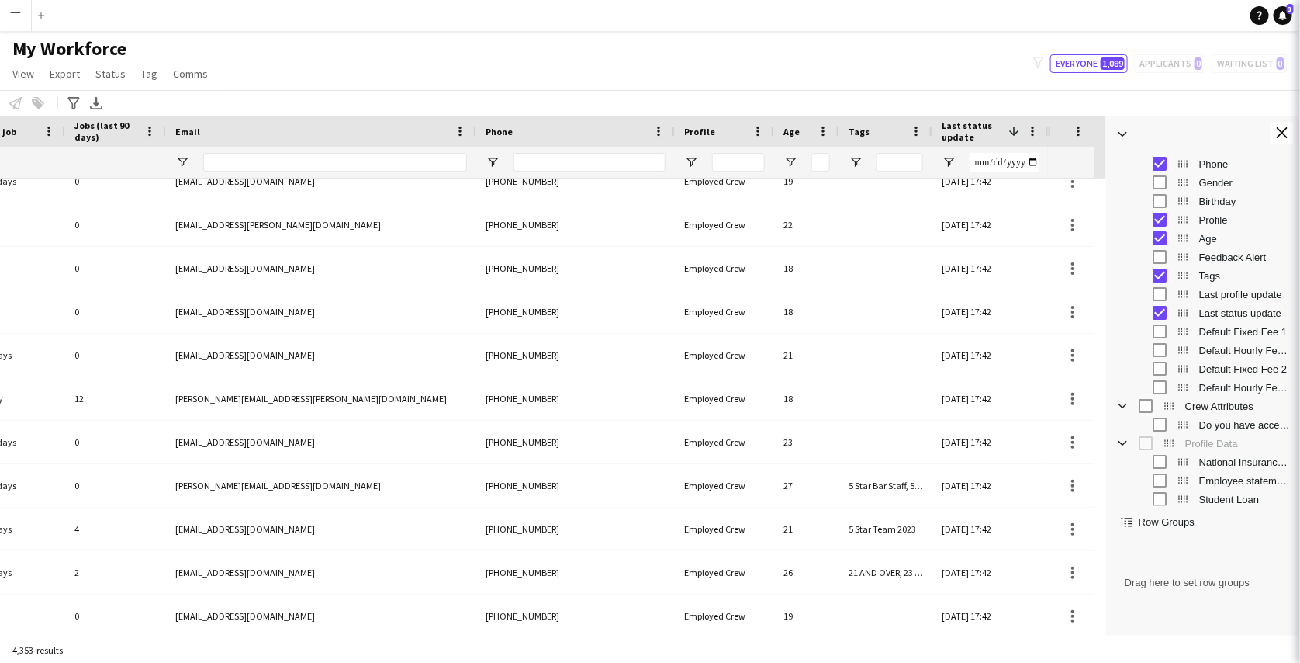
click at [1170, 110] on body "Menu Boards Boards Boards All jobs Status Workforce Workforce My Workforce Recr…" at bounding box center [650, 331] width 1300 height 663
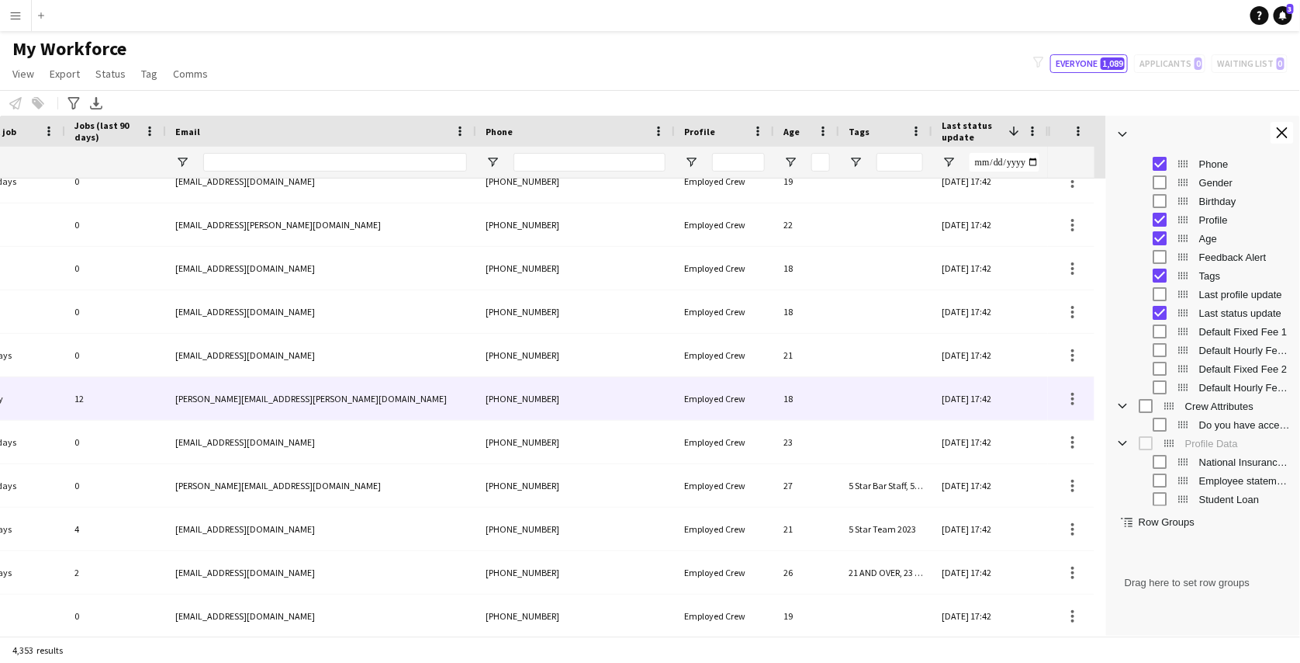
click at [728, 409] on div "Employed Crew" at bounding box center [724, 398] width 99 height 43
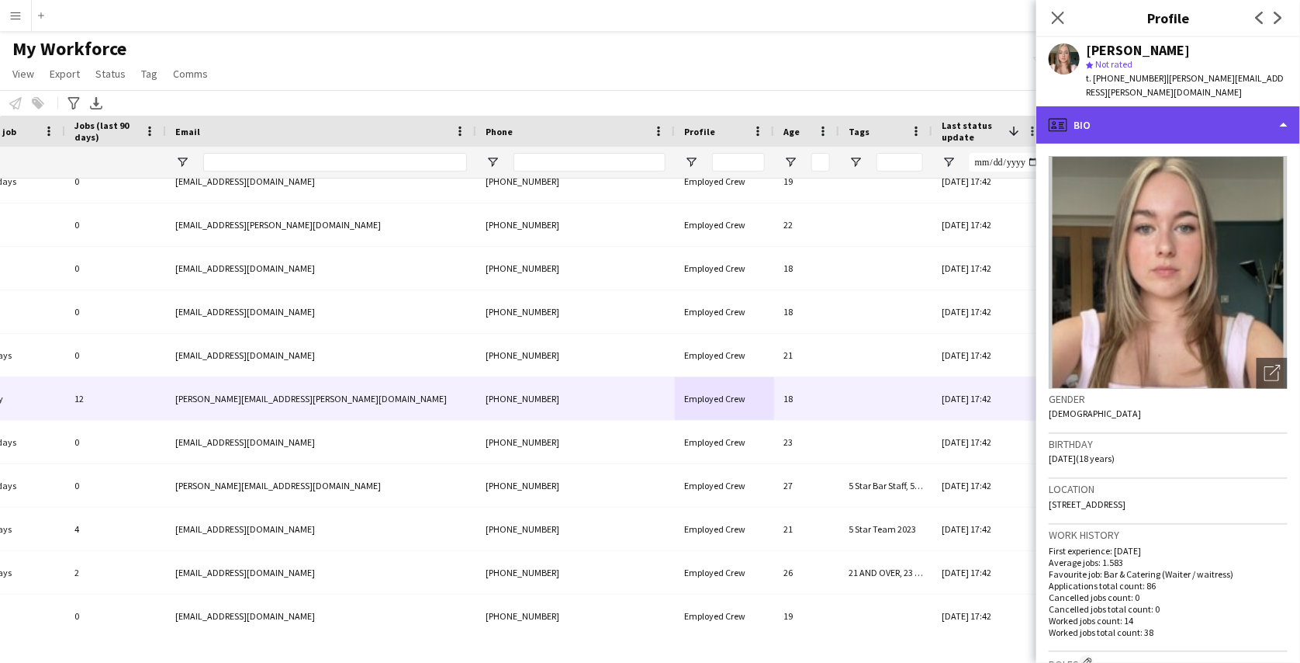
click at [1171, 106] on div "profile Bio" at bounding box center [1168, 124] width 264 height 37
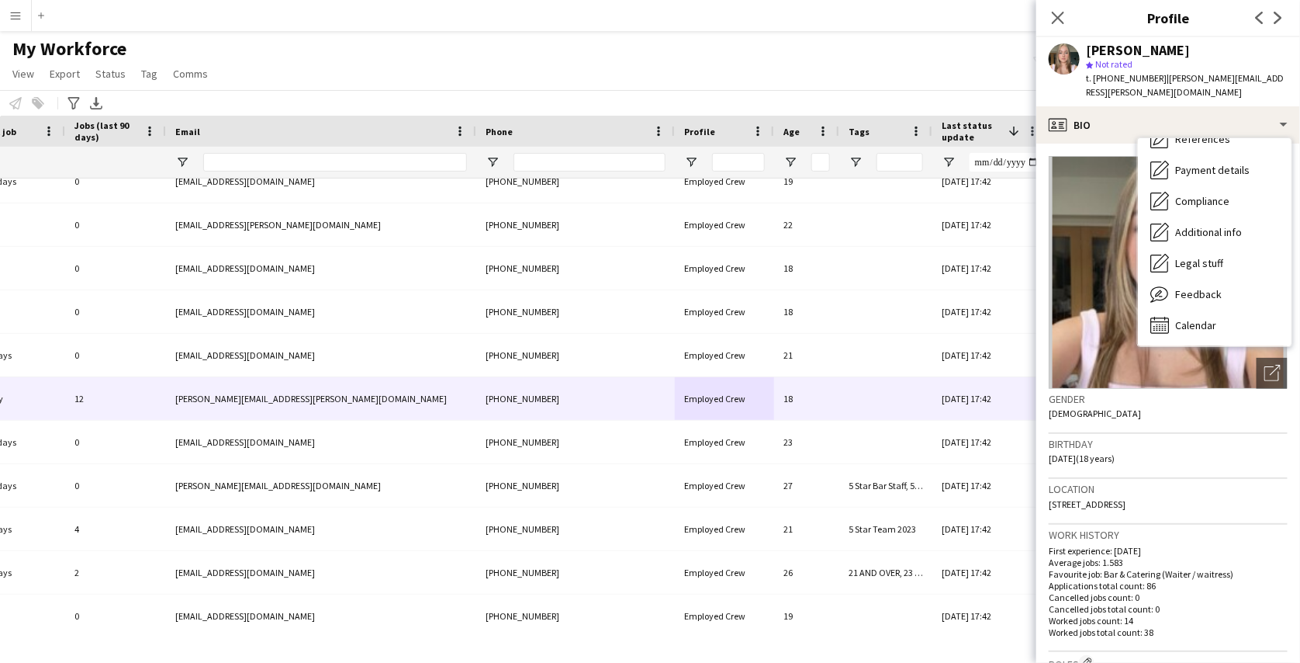
click at [987, 104] on div "Notify workforce Add to tag Select at least one crew to tag him or her. Advance…" at bounding box center [650, 103] width 1300 height 26
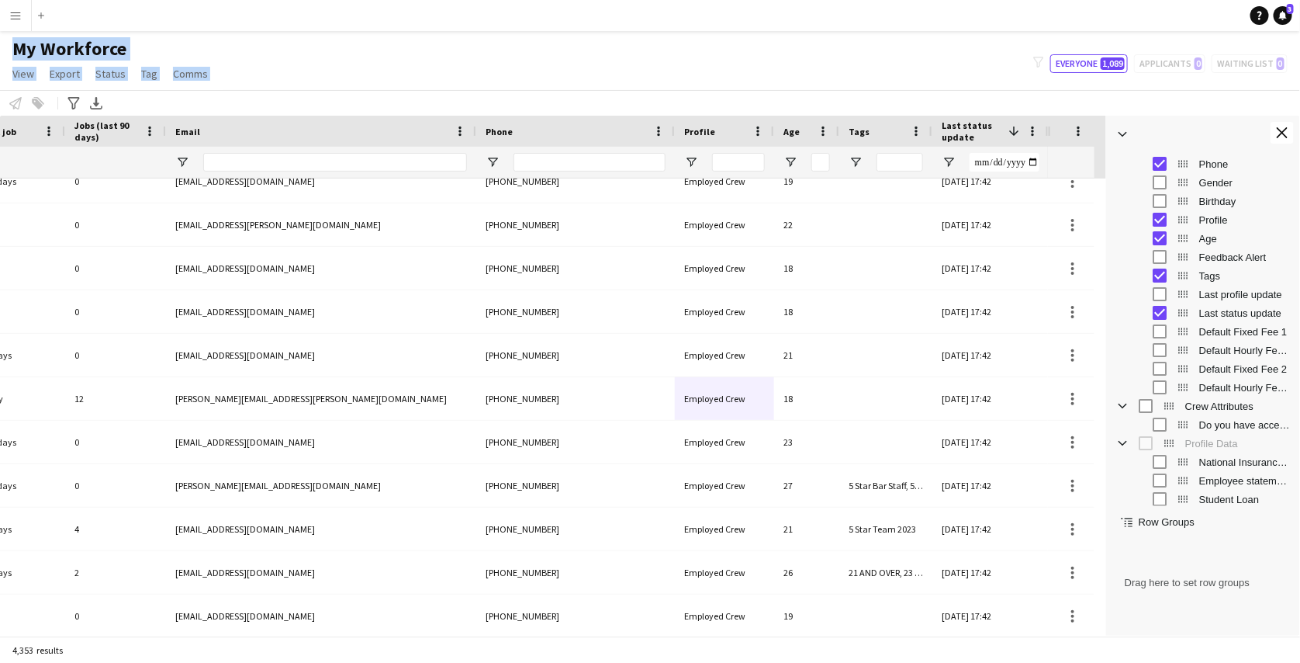
drag, startPoint x: 1052, startPoint y: 29, endPoint x: 1010, endPoint y: 36, distance: 42.6
click at [1010, 36] on div "Menu Boards Boards Boards All jobs Status Workforce Workforce My Workforce Recr…" at bounding box center [650, 331] width 1300 height 663
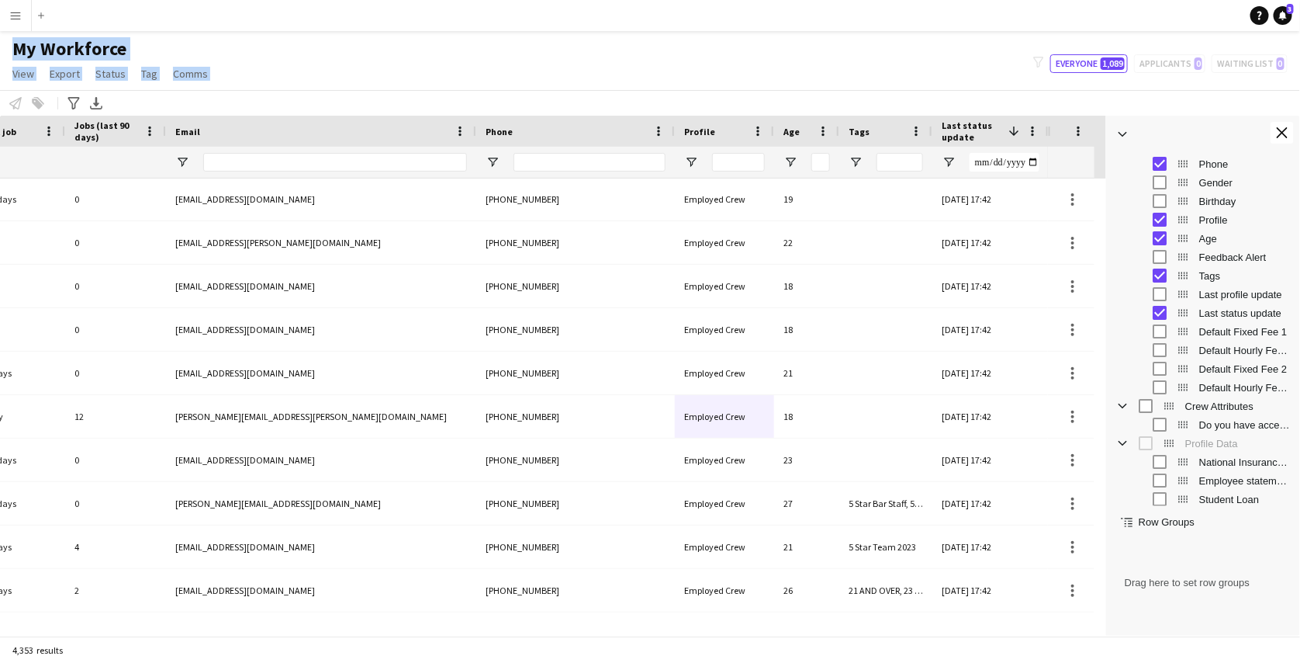
click at [936, 49] on div "My Workforce View Views Default view mena New Starter New view Update view Dele…" at bounding box center [650, 63] width 1300 height 53
click at [1248, 49] on div "My Workforce View Views Default view mena New Starter New view Update view Dele…" at bounding box center [650, 63] width 1300 height 53
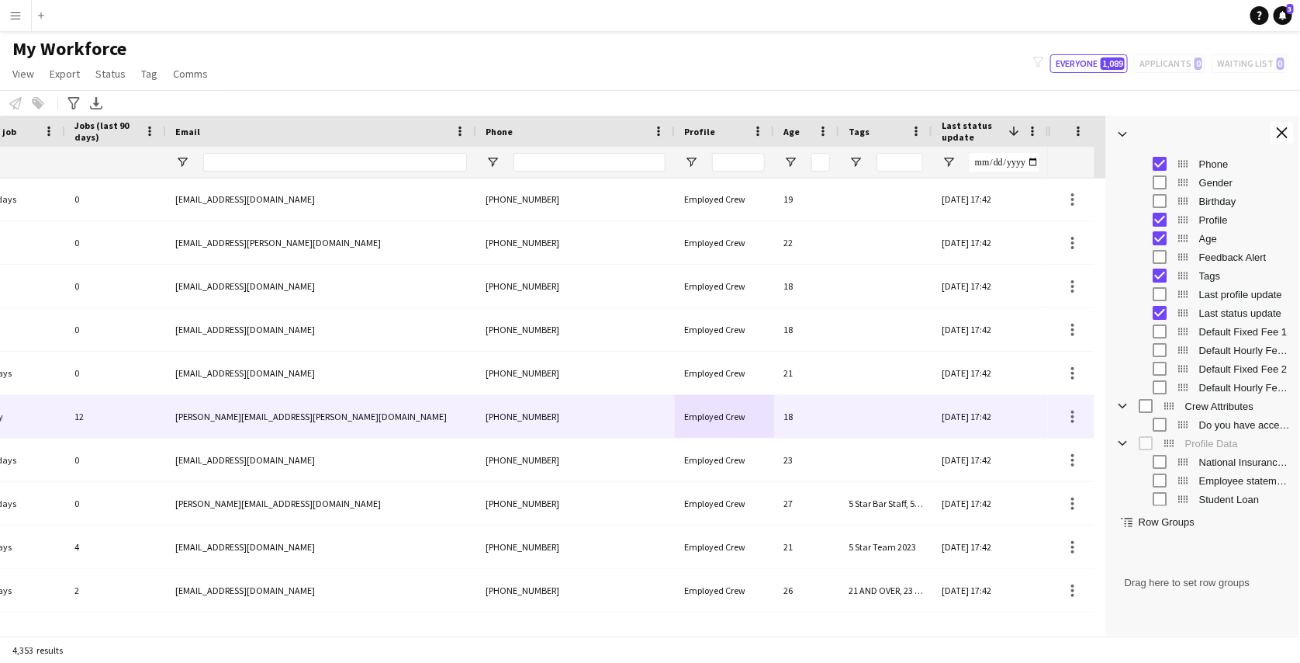
click at [877, 437] on div at bounding box center [885, 416] width 93 height 43
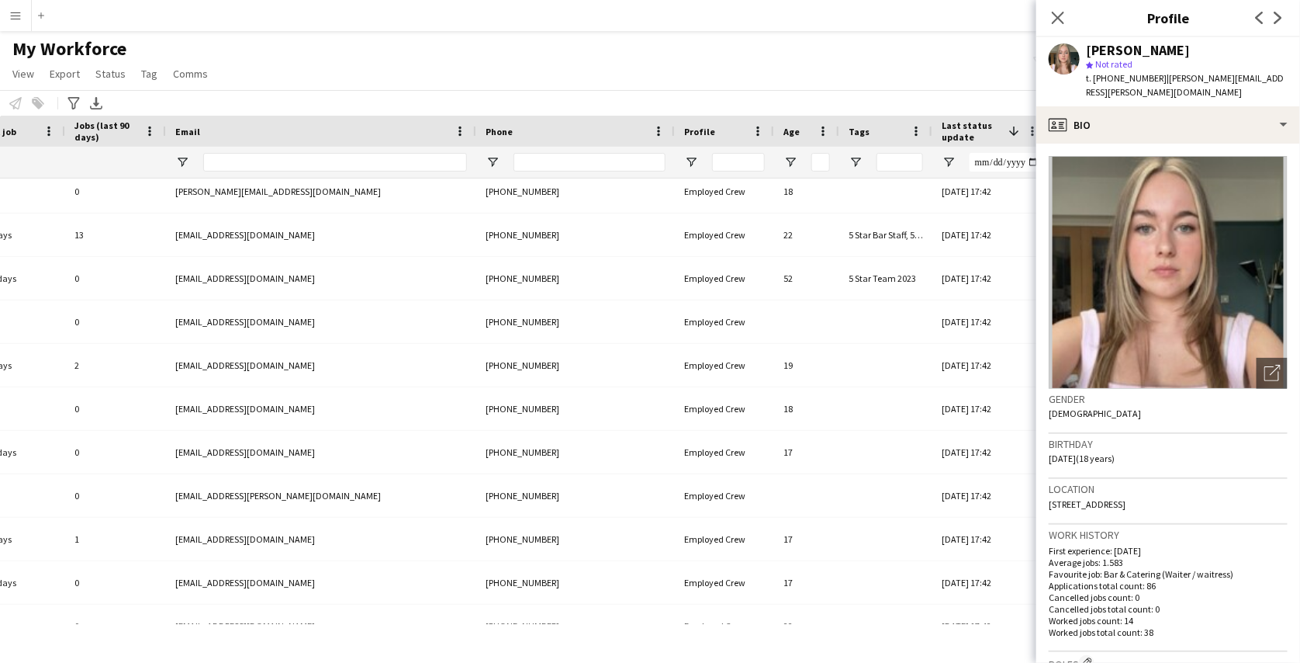
click at [9, 17] on app-icon "Menu" at bounding box center [15, 15] width 12 height 12
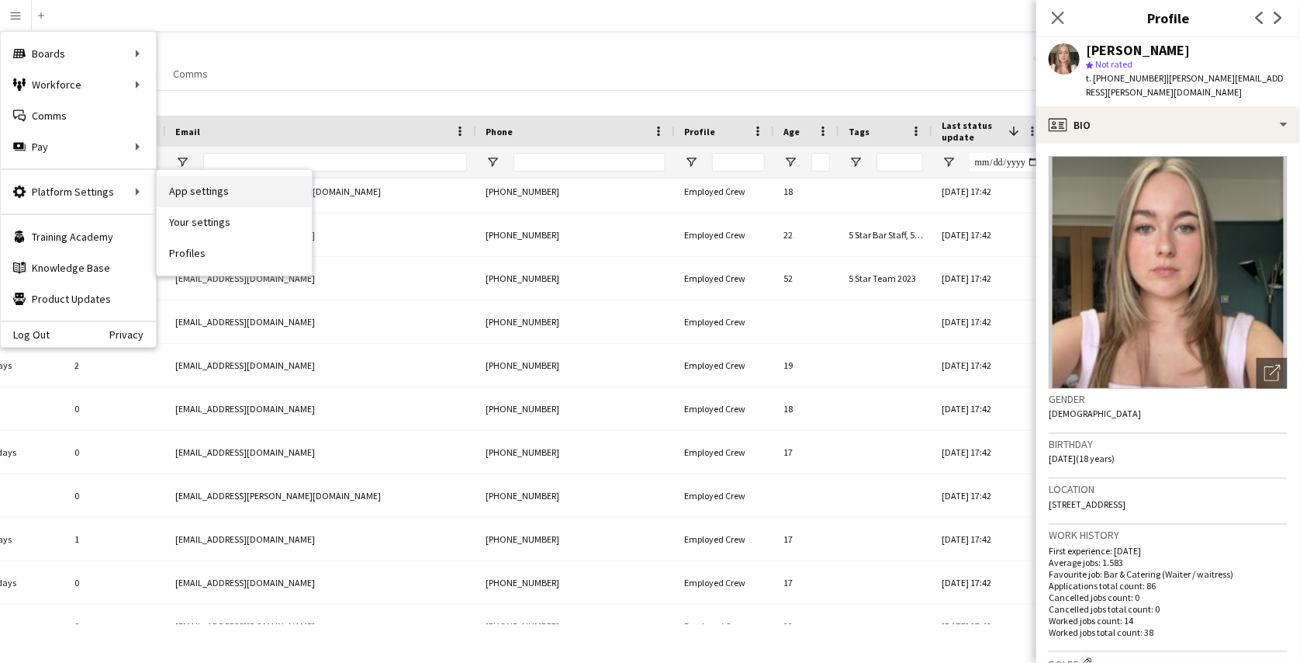
click at [175, 184] on link "App settings" at bounding box center [234, 191] width 155 height 31
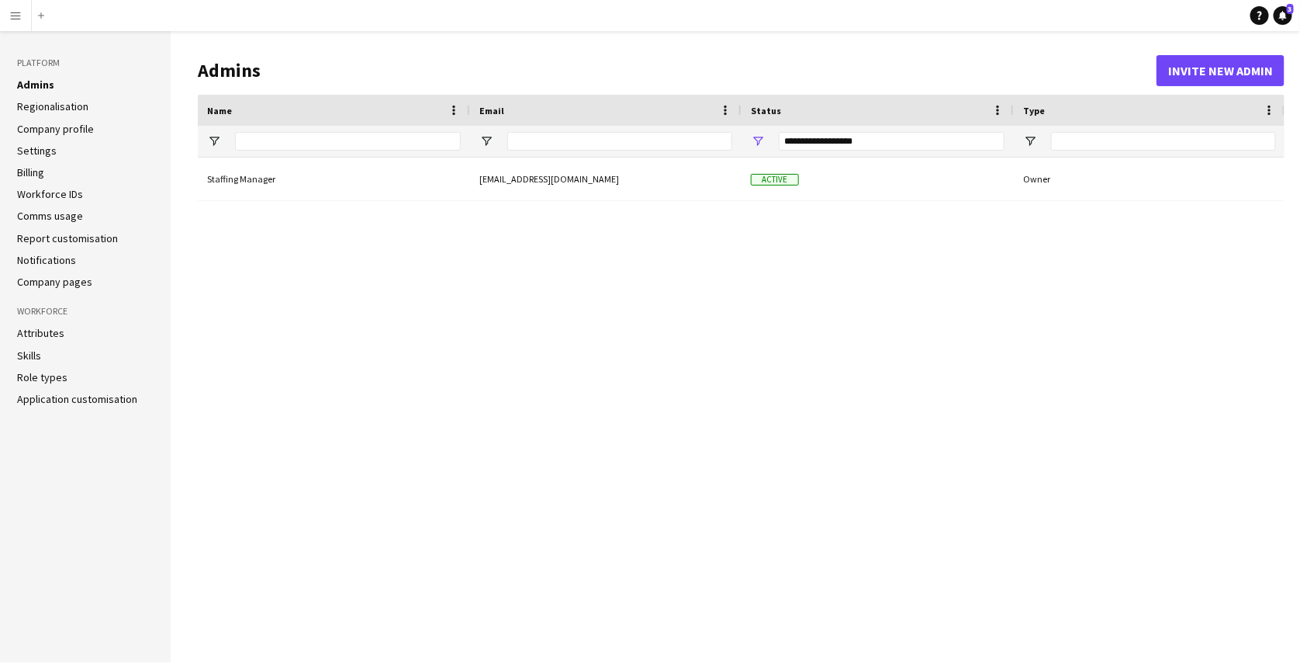
click at [15, 12] on app-icon "Menu" at bounding box center [15, 15] width 12 height 12
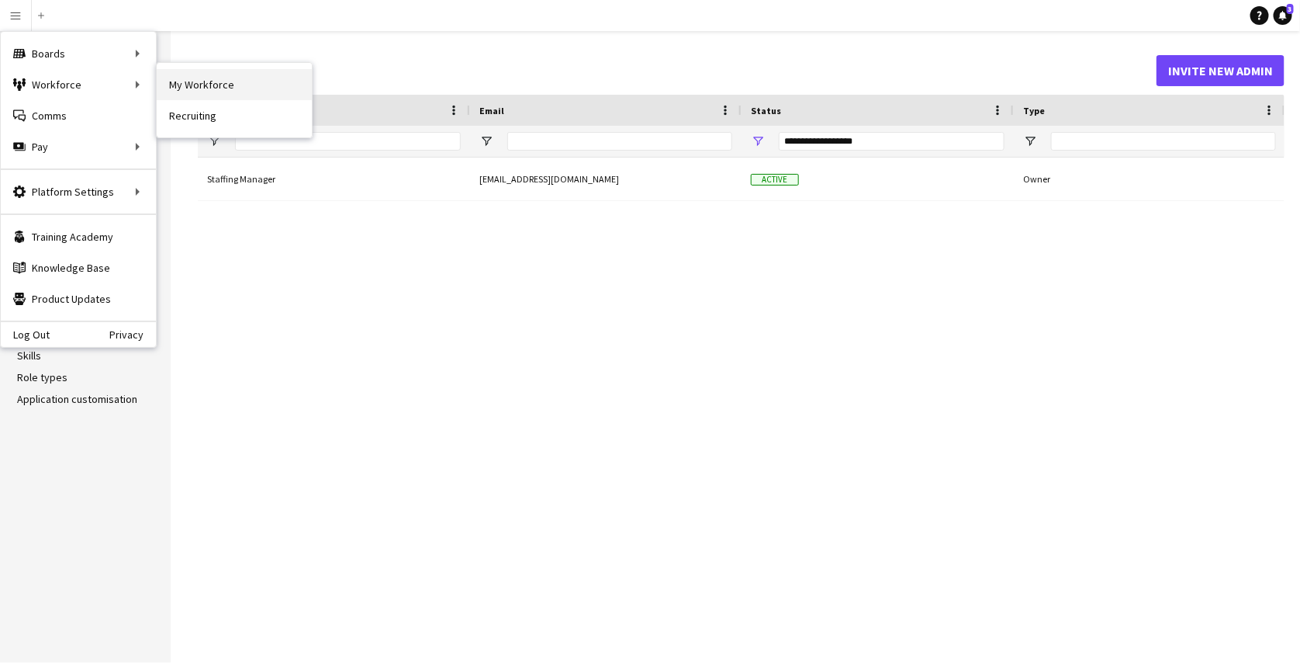
click at [175, 81] on link "My Workforce" at bounding box center [234, 84] width 155 height 31
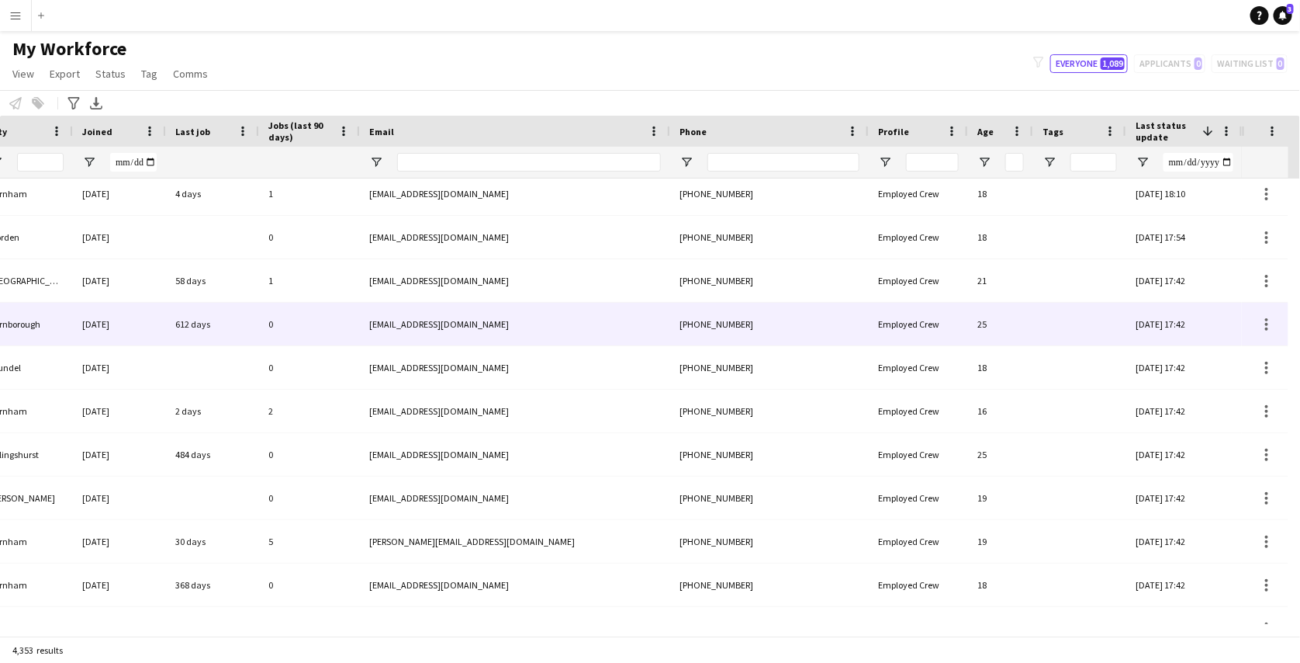
scroll to position [370, 0]
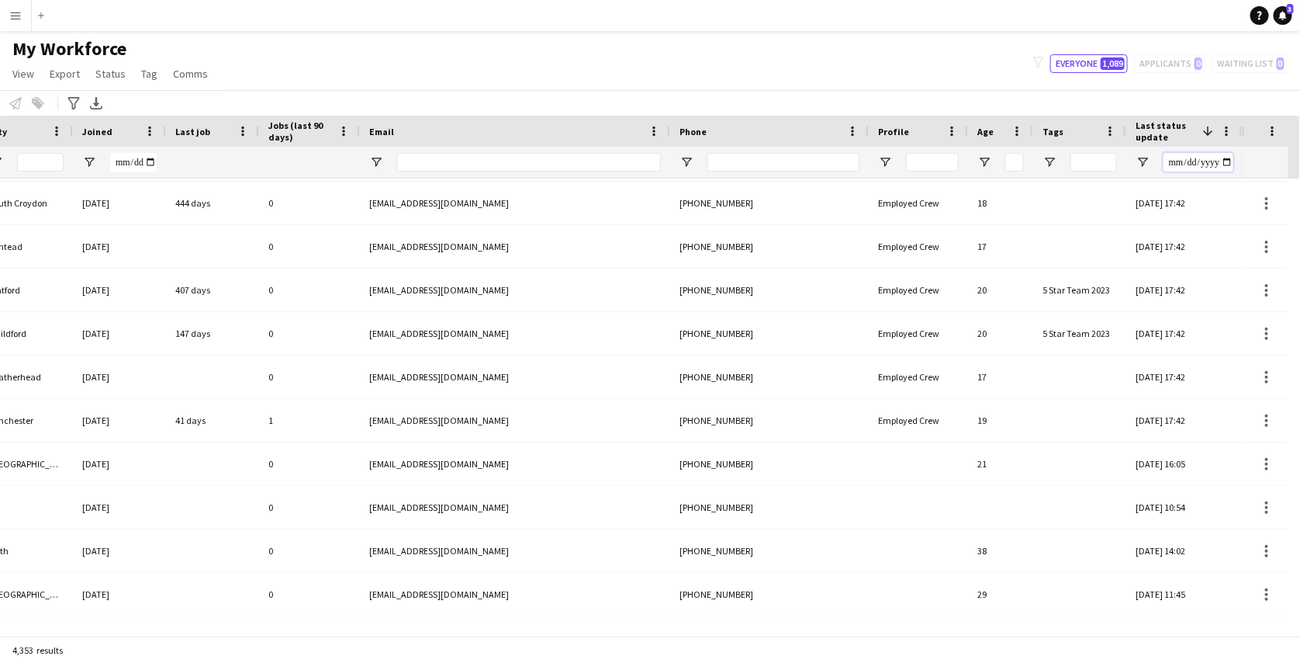
click at [1222, 164] on input "Last status update Filter Input" at bounding box center [1199, 162] width 70 height 19
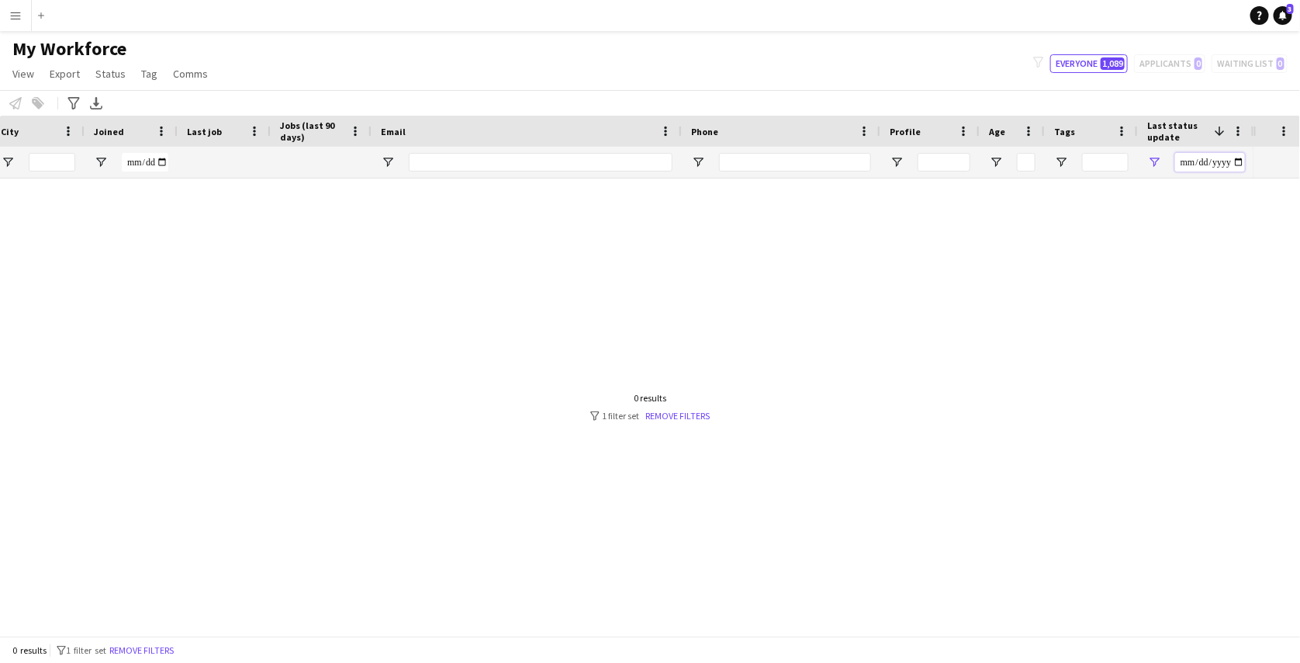
click at [1230, 161] on input "**********" at bounding box center [1210, 162] width 70 height 19
click at [1238, 162] on input "**********" at bounding box center [1210, 162] width 70 height 19
type input "**********"
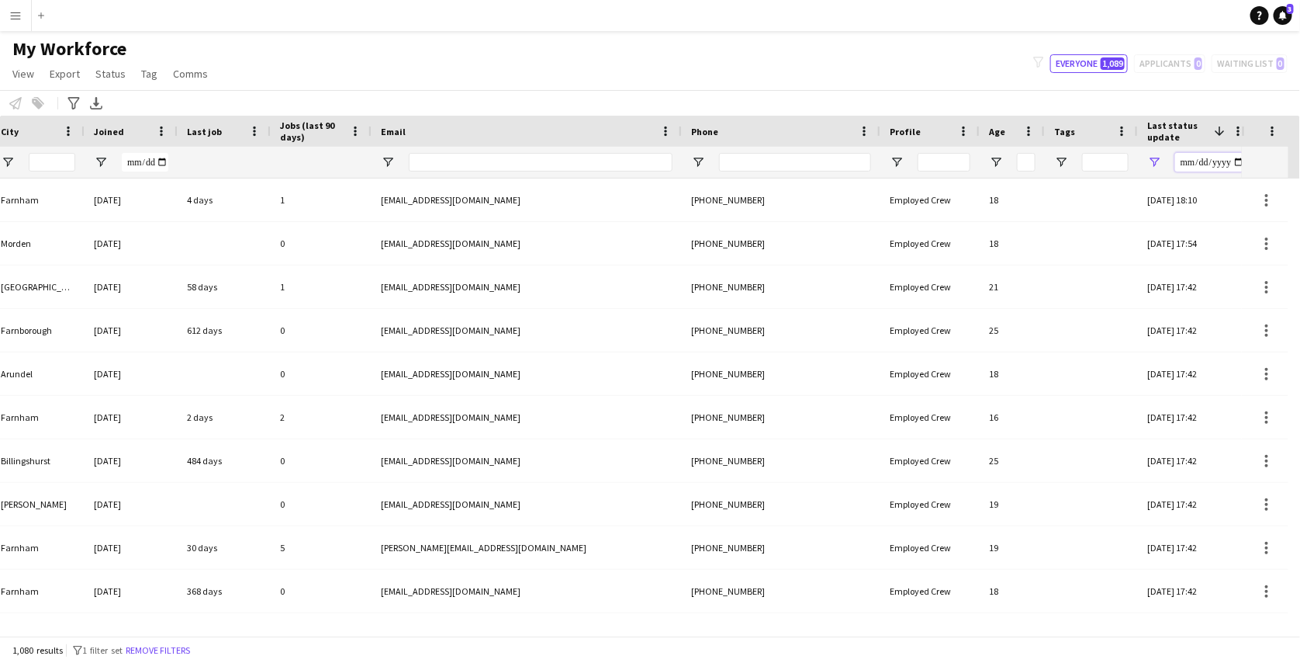
drag, startPoint x: 1240, startPoint y: 155, endPoint x: 1238, endPoint y: 164, distance: 8.7
click at [1238, 164] on input "**********" at bounding box center [1210, 162] width 70 height 19
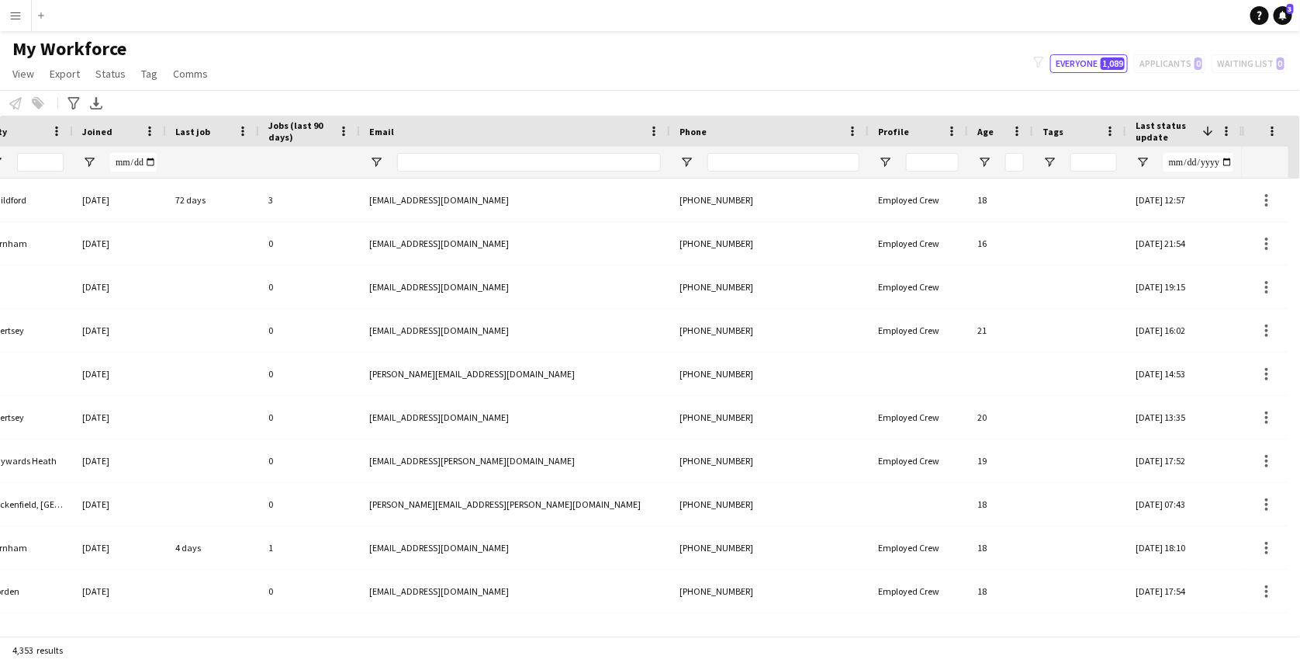
click at [10, 16] on app-icon "Menu" at bounding box center [15, 15] width 12 height 12
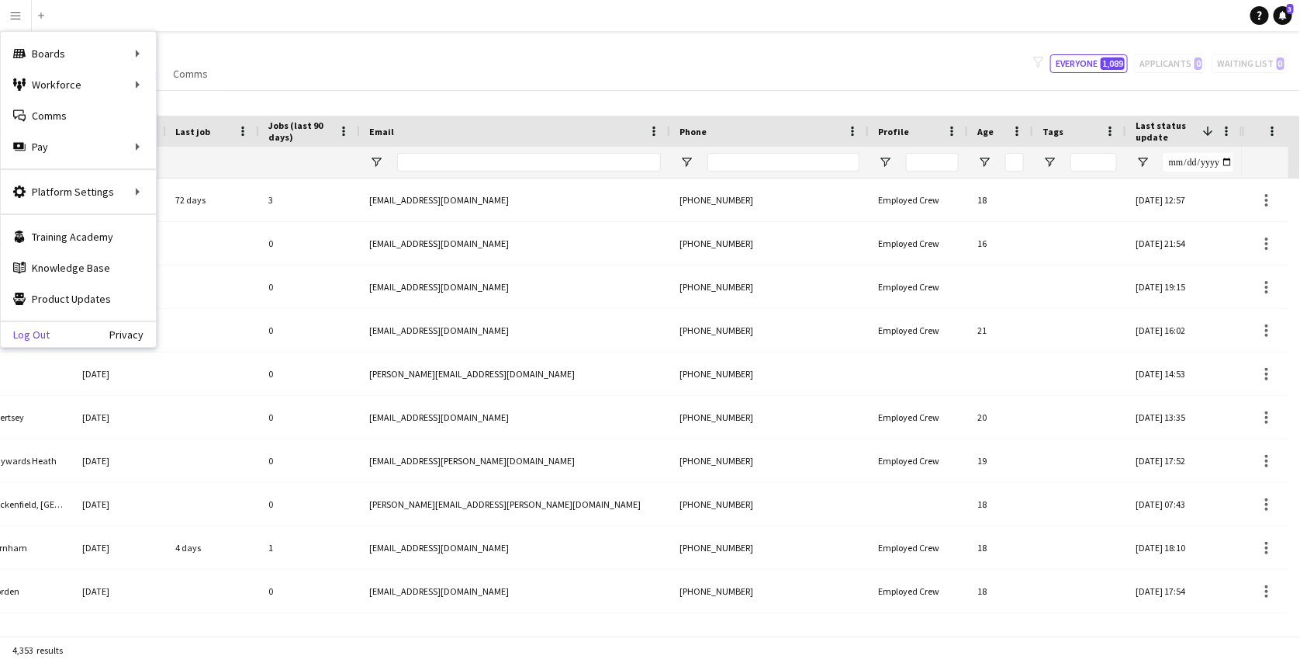
click at [33, 338] on link "Log Out" at bounding box center [25, 334] width 49 height 12
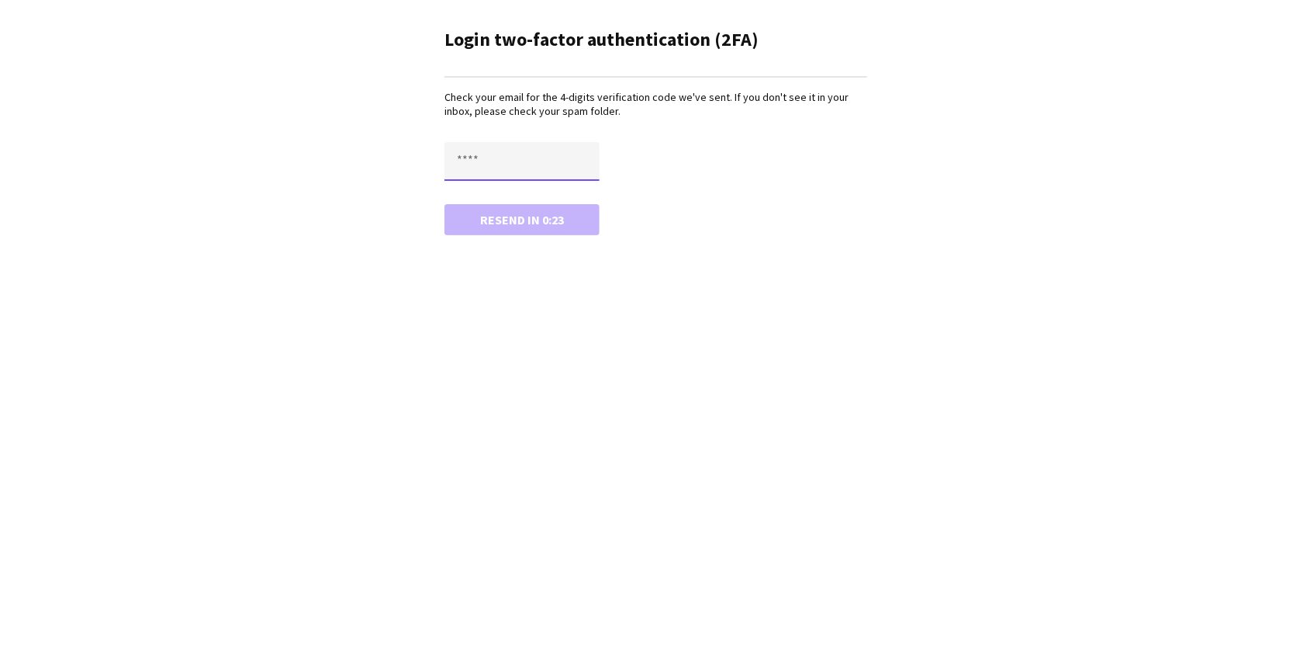
click at [489, 144] on input "text" at bounding box center [522, 161] width 155 height 39
type input "****"
click at [445, 204] on button "Confirm" at bounding box center [522, 219] width 155 height 31
